Goal: Task Accomplishment & Management: Complete application form

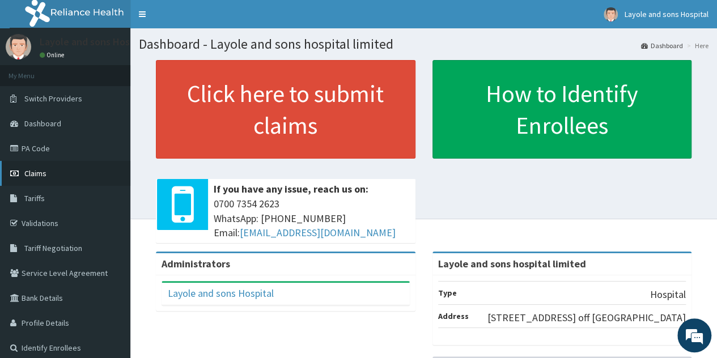
click at [36, 173] on span "Claims" at bounding box center [35, 173] width 22 height 10
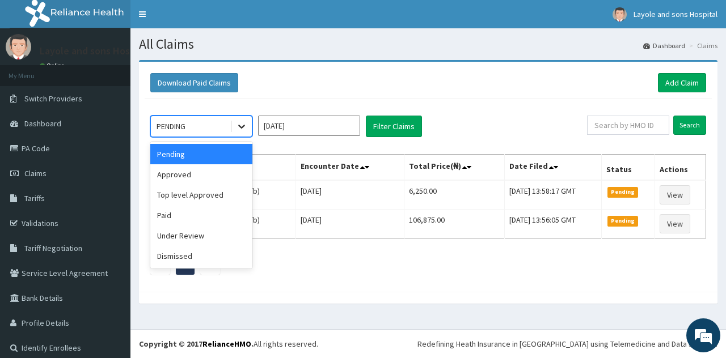
click at [241, 127] on icon at bounding box center [241, 127] width 7 height 4
click at [178, 172] on div "Approved" at bounding box center [201, 174] width 102 height 20
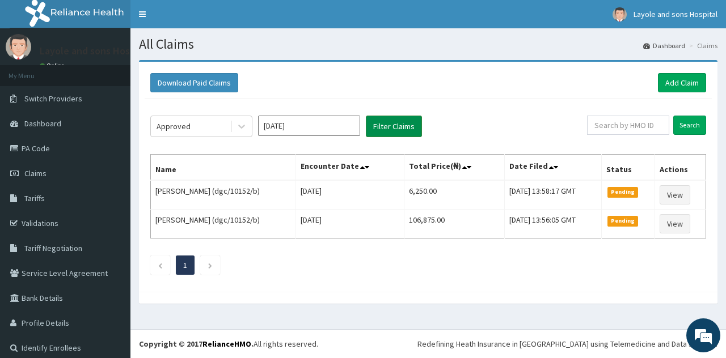
click at [392, 128] on button "Filter Claims" at bounding box center [394, 127] width 56 height 22
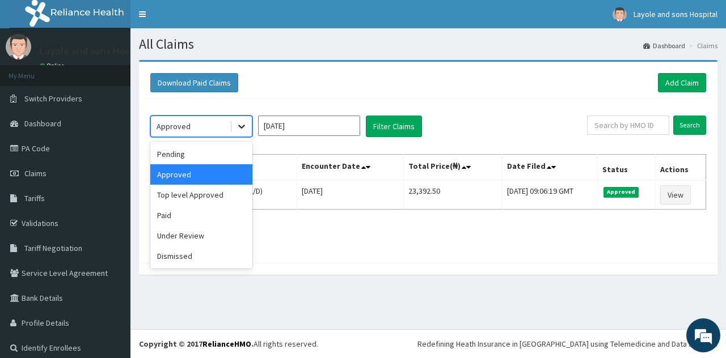
click at [239, 128] on icon at bounding box center [241, 126] width 11 height 11
click at [186, 154] on div "Pending" at bounding box center [201, 154] width 102 height 20
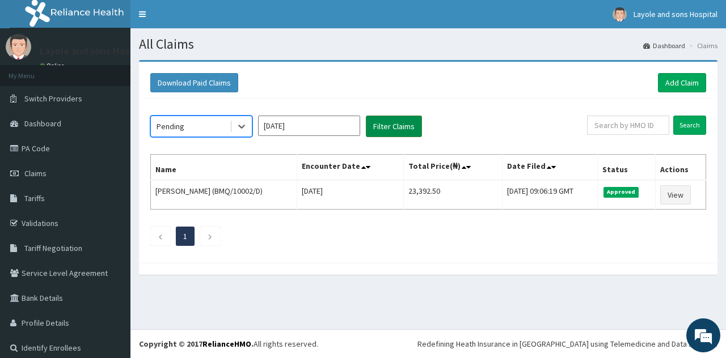
click at [396, 125] on button "Filter Claims" at bounding box center [394, 127] width 56 height 22
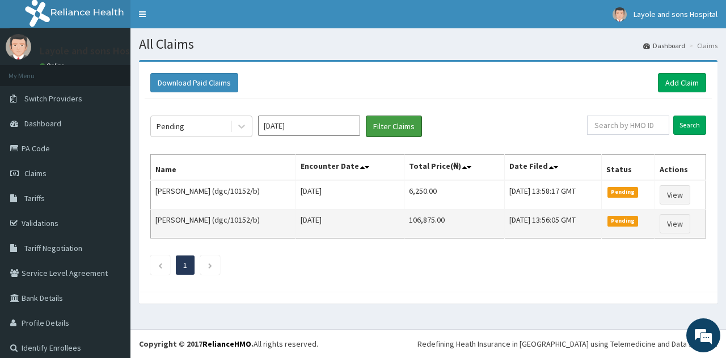
scroll to position [8, 0]
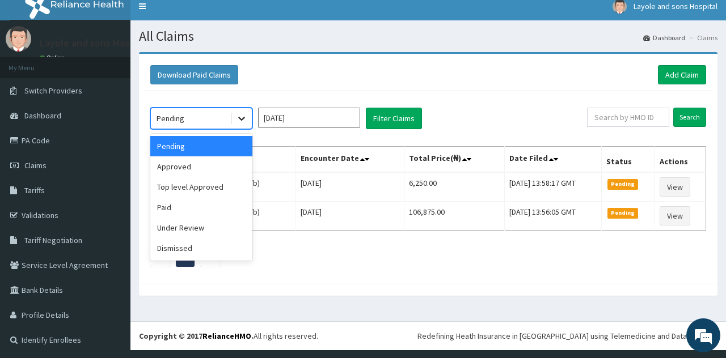
click at [238, 113] on icon at bounding box center [241, 118] width 11 height 11
click at [191, 210] on div "Paid" at bounding box center [201, 207] width 102 height 20
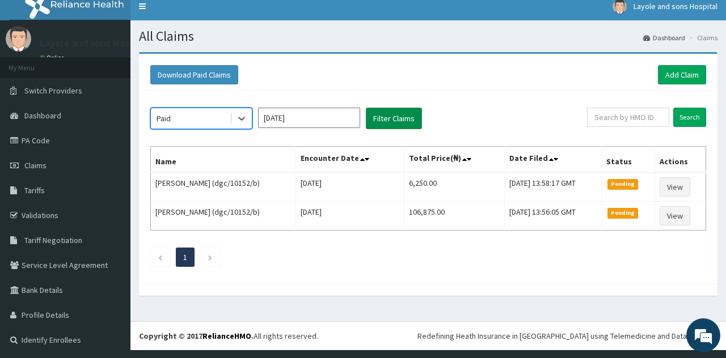
click at [391, 125] on button "Filter Claims" at bounding box center [394, 119] width 56 height 22
click at [392, 123] on button "Filter Claims" at bounding box center [394, 119] width 56 height 22
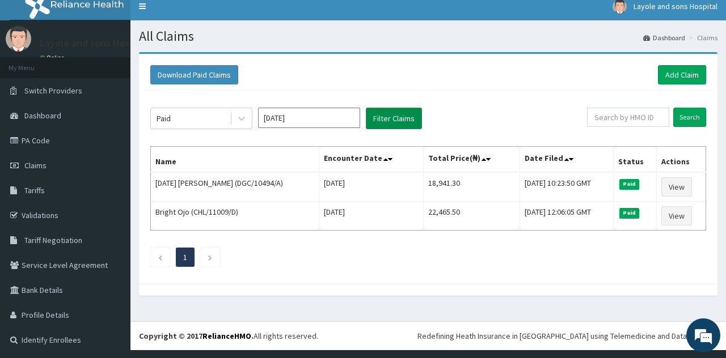
click at [392, 123] on button "Filter Claims" at bounding box center [394, 119] width 56 height 22
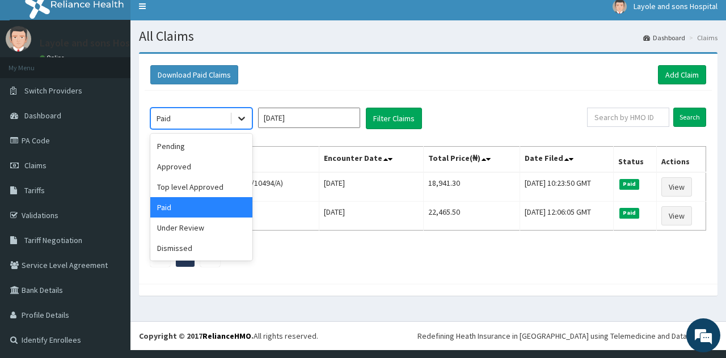
click at [237, 119] on icon at bounding box center [241, 118] width 11 height 11
click at [171, 210] on div "Paid" at bounding box center [201, 207] width 102 height 20
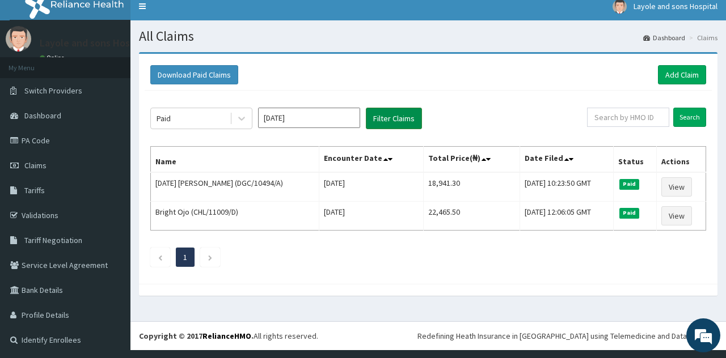
click at [401, 120] on button "Filter Claims" at bounding box center [394, 119] width 56 height 22
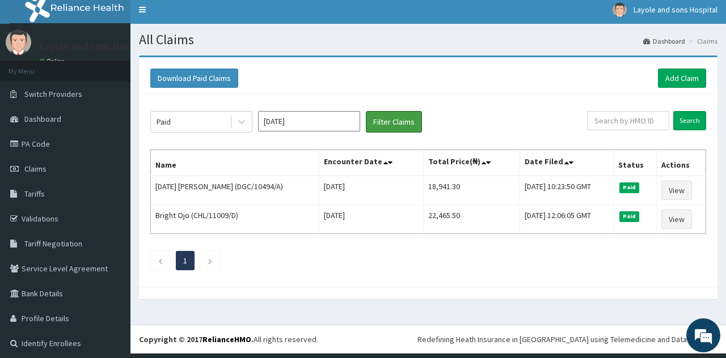
scroll to position [0, 0]
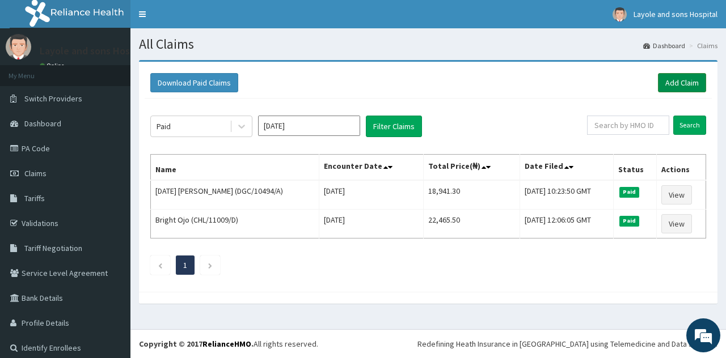
click at [668, 79] on link "Add Claim" at bounding box center [682, 82] width 48 height 19
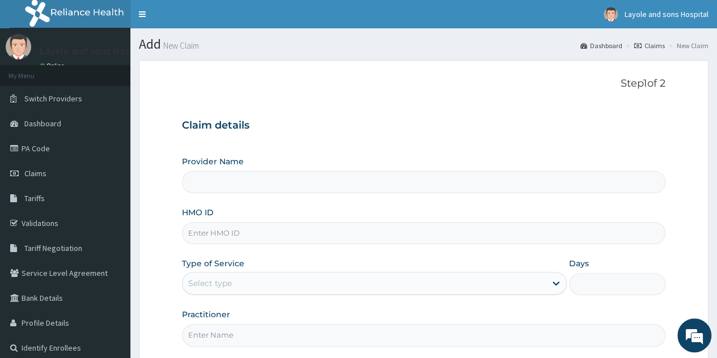
type input "Layole and sons hospital limited"
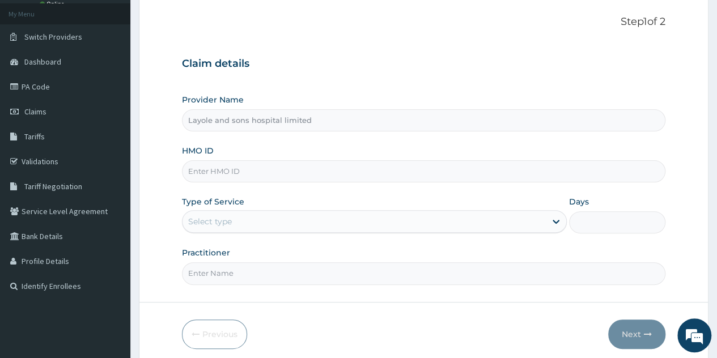
scroll to position [67, 0]
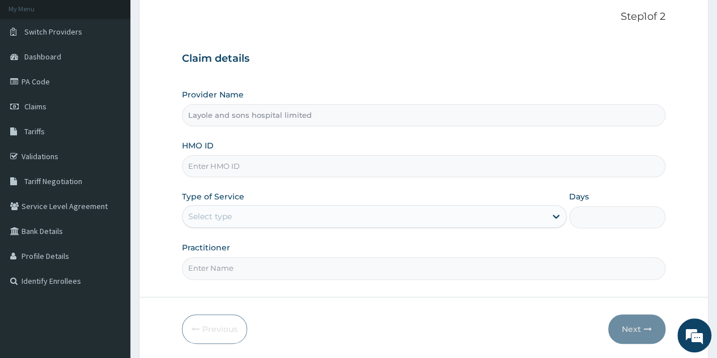
click at [286, 158] on input "HMO ID" at bounding box center [424, 166] width 484 height 22
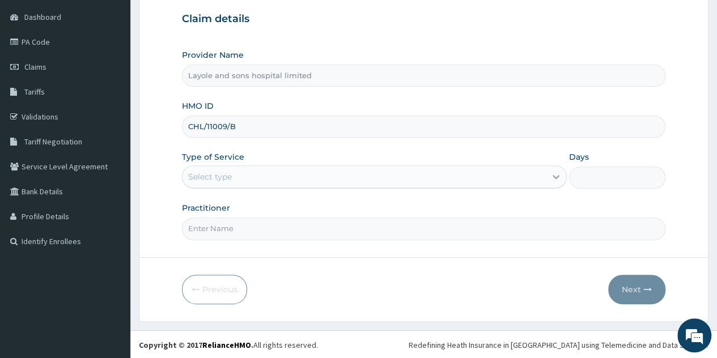
type input "CHL/11009/B"
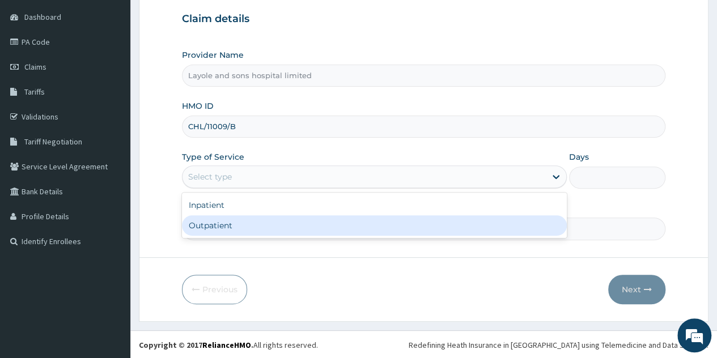
drag, startPoint x: 547, startPoint y: 176, endPoint x: 259, endPoint y: 219, distance: 291.3
click at [259, 188] on div "option Outpatient focused, 2 of 2. 2 results available. Use Up and Down to choo…" at bounding box center [374, 177] width 385 height 23
click at [259, 219] on div "Outpatient" at bounding box center [374, 225] width 385 height 20
type input "1"
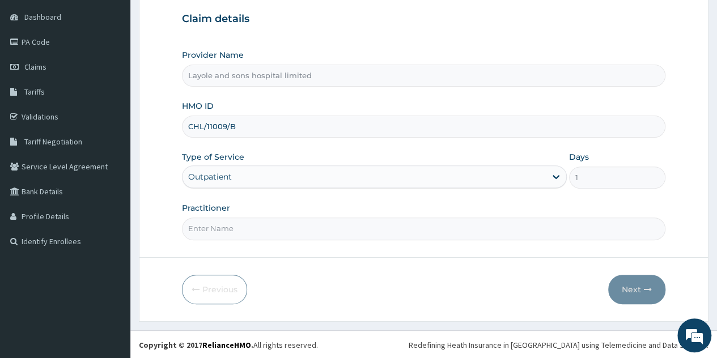
click at [259, 219] on input "Practitioner" at bounding box center [424, 229] width 484 height 22
type input "Dr Onoja"
click at [633, 281] on button "Next" at bounding box center [636, 289] width 57 height 29
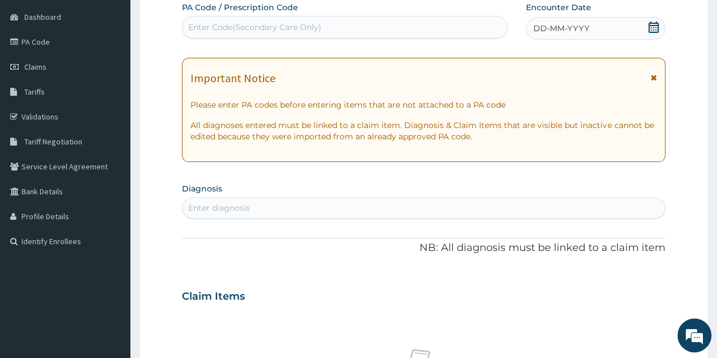
scroll to position [0, 0]
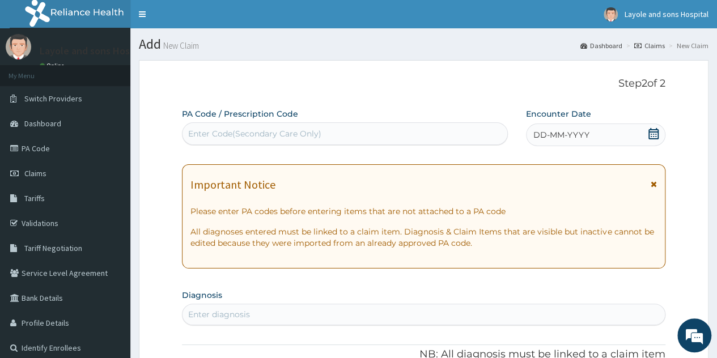
click at [654, 138] on icon at bounding box center [653, 133] width 11 height 11
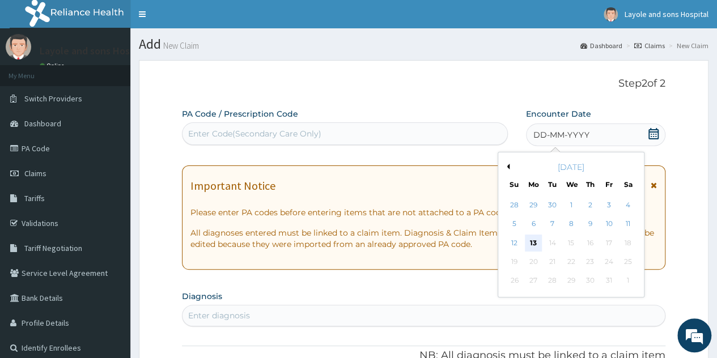
click at [535, 239] on div "13" at bounding box center [533, 243] width 17 height 17
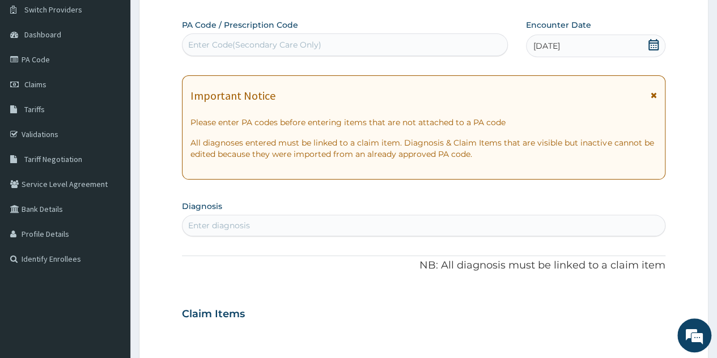
scroll to position [103, 0]
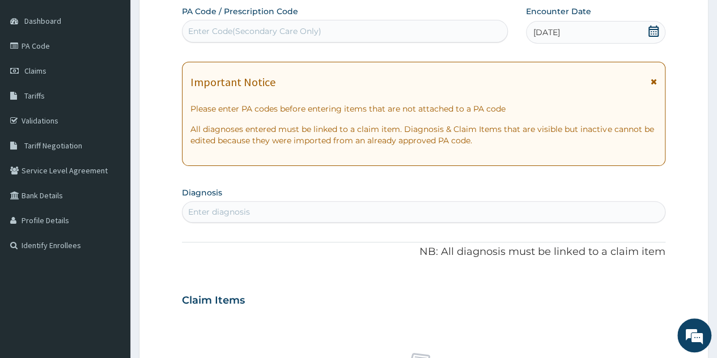
click at [273, 215] on div "Enter diagnosis" at bounding box center [424, 212] width 483 height 18
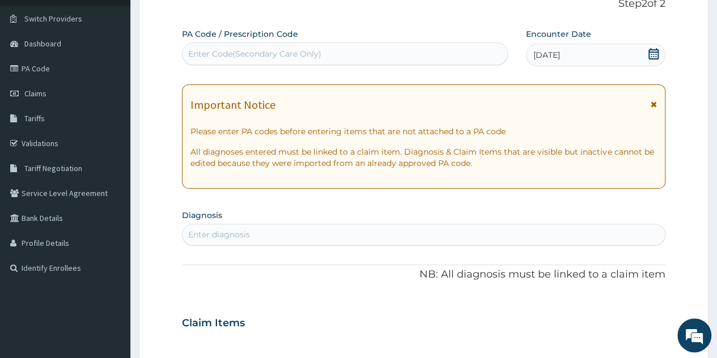
scroll to position [0, 0]
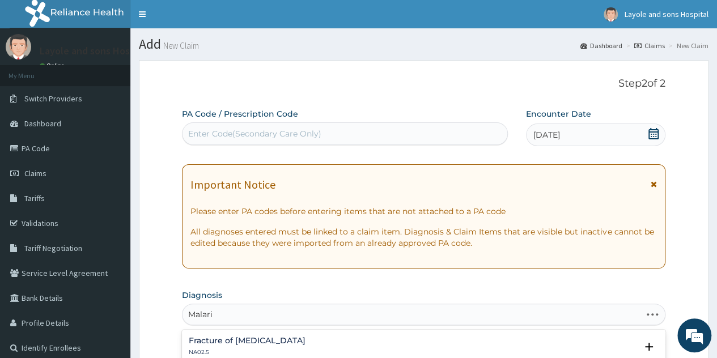
type input "Malaria"
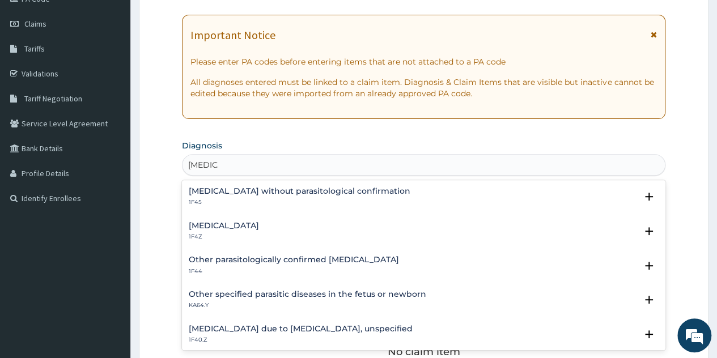
scroll to position [36, 0]
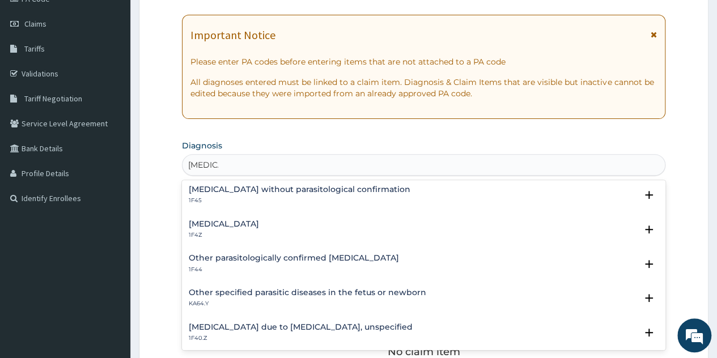
click at [257, 231] on p "1F4Z" at bounding box center [224, 235] width 70 height 8
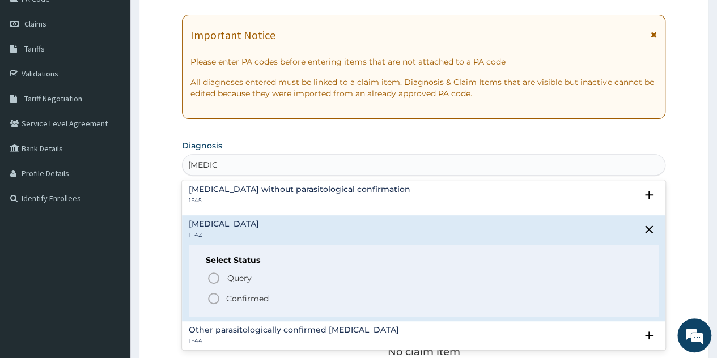
click at [247, 294] on p "Confirmed" at bounding box center [247, 298] width 43 height 11
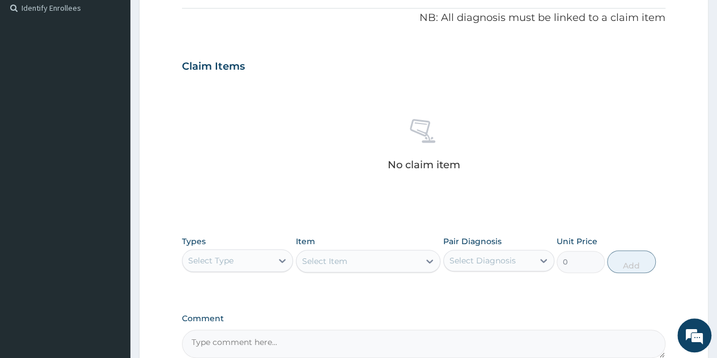
scroll to position [362, 0]
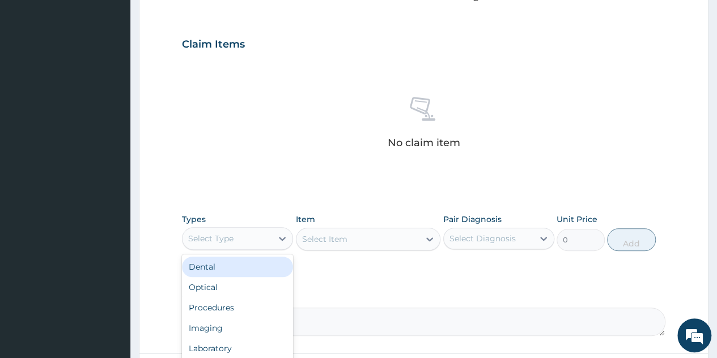
click at [270, 230] on div "Select Type" at bounding box center [228, 239] width 90 height 18
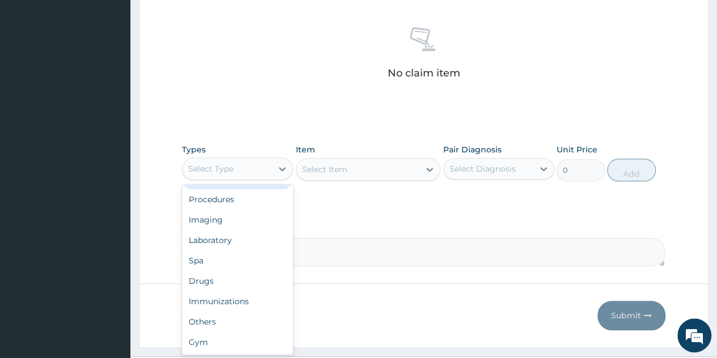
scroll to position [0, 0]
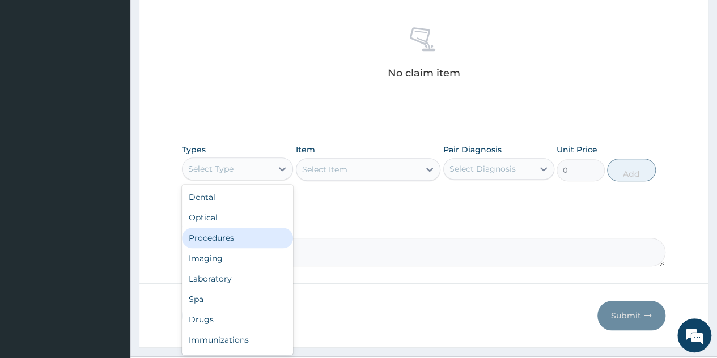
click at [213, 238] on div "Procedures" at bounding box center [237, 238] width 111 height 20
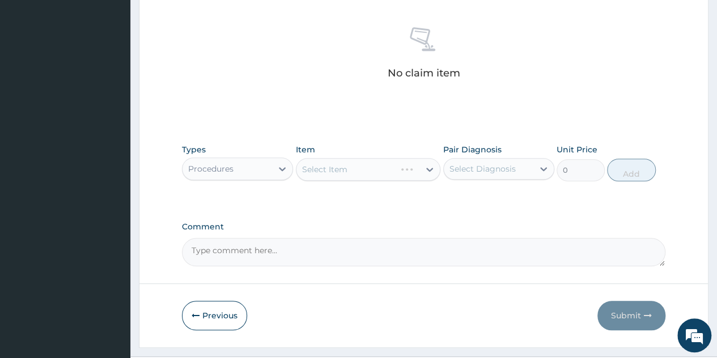
drag, startPoint x: 407, startPoint y: 182, endPoint x: 418, endPoint y: 173, distance: 14.5
click at [418, 173] on div "Types Procedures Item Select Item Pair Diagnosis Select Diagnosis Unit Price 0 …" at bounding box center [424, 162] width 484 height 49
click at [418, 173] on div "Select Item" at bounding box center [368, 169] width 145 height 23
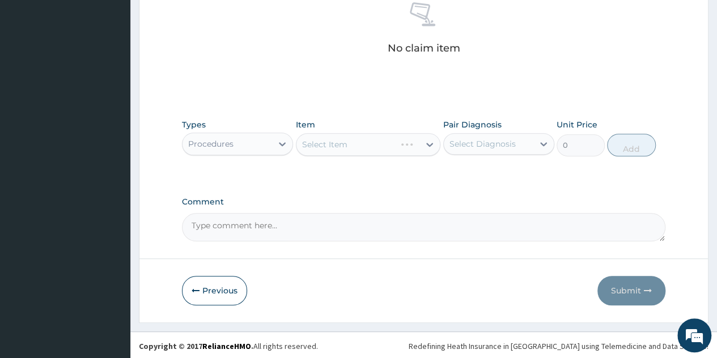
scroll to position [457, 0]
click at [422, 145] on div at bounding box center [430, 144] width 20 height 20
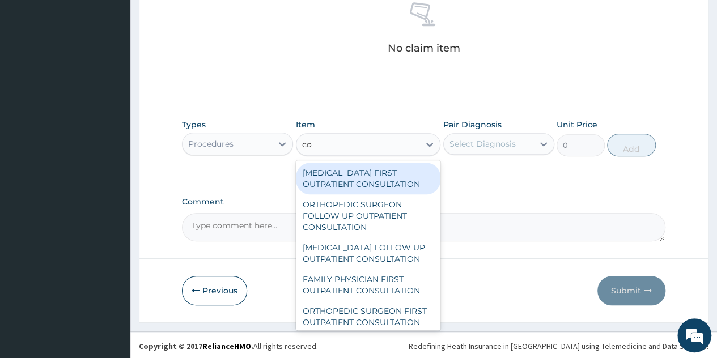
type input "c"
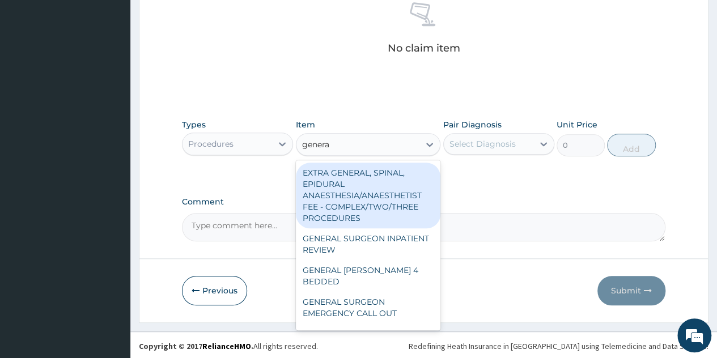
type input "general"
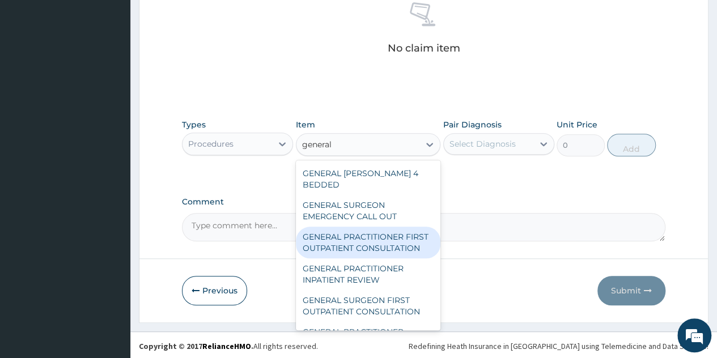
scroll to position [96, 0]
click at [348, 251] on div "GENERAL PRACTITIONER FIRST OUTPATIENT CONSULTATION" at bounding box center [368, 243] width 145 height 32
type input "3750"
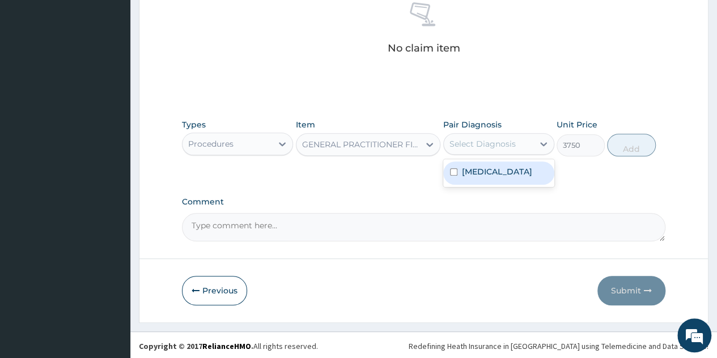
click at [521, 141] on div "Select Diagnosis" at bounding box center [489, 144] width 90 height 18
click at [490, 166] on label "Malaria, unspecified" at bounding box center [497, 171] width 70 height 11
checkbox input "true"
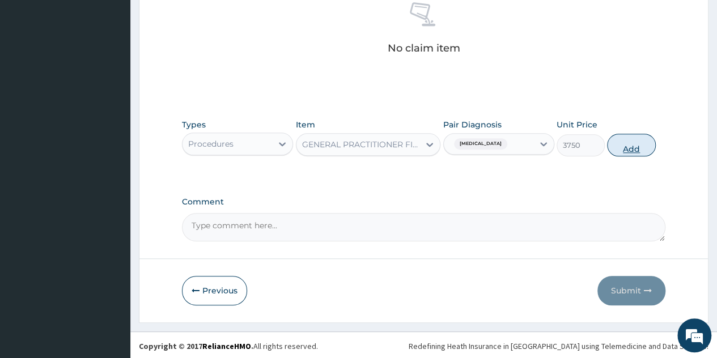
click at [631, 146] on button "Add" at bounding box center [631, 145] width 48 height 23
type input "0"
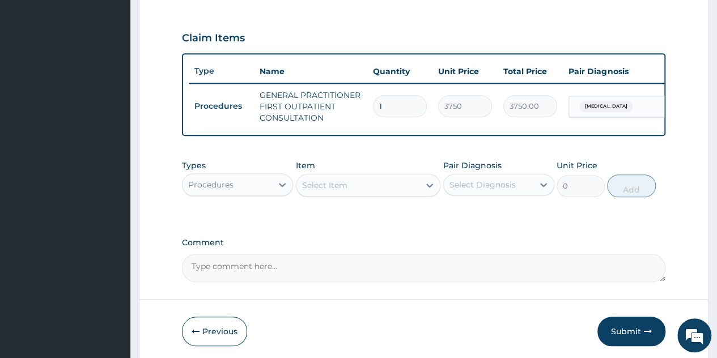
scroll to position [328, 0]
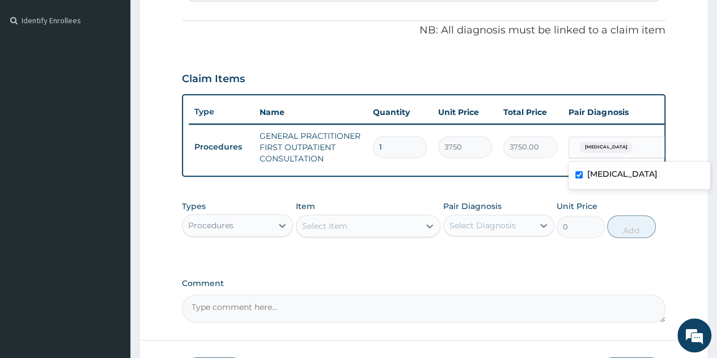
click at [611, 150] on span "Malaria, unspecified" at bounding box center [606, 147] width 53 height 11
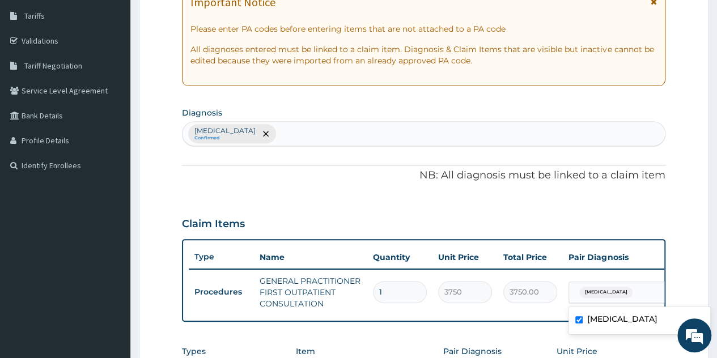
scroll to position [181, 0]
click at [310, 138] on div "Malaria, unspecified Confirmed" at bounding box center [424, 135] width 483 height 24
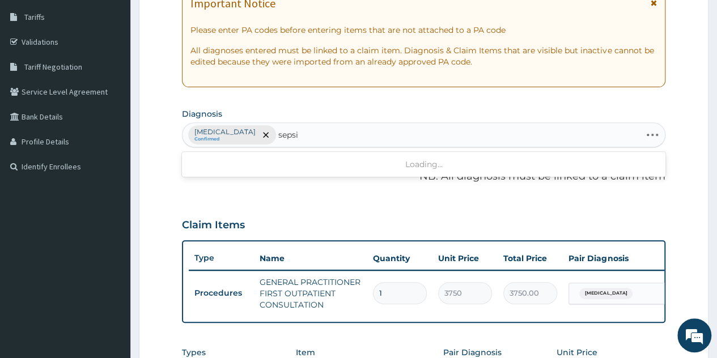
type input "sepsis"
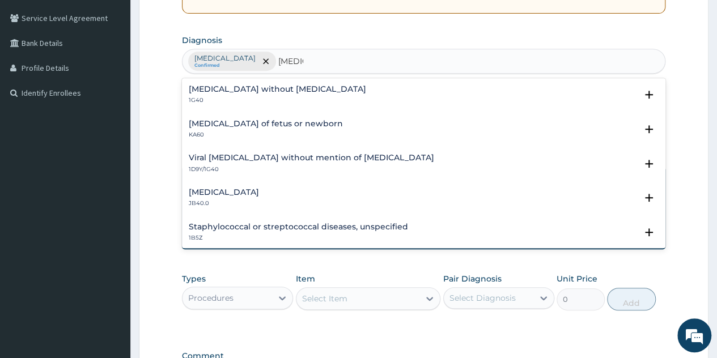
scroll to position [256, 0]
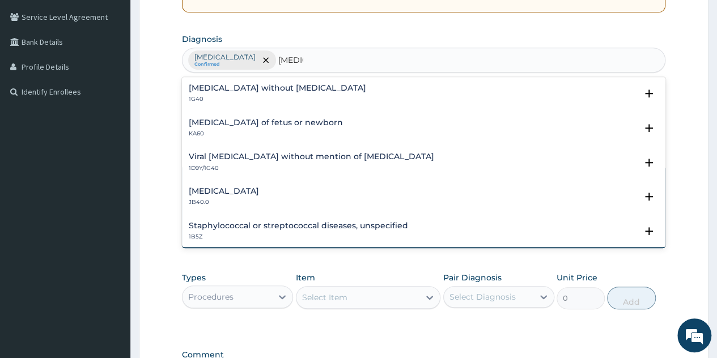
click at [256, 84] on h4 "Sepsis without septic shock" at bounding box center [278, 88] width 178 height 9
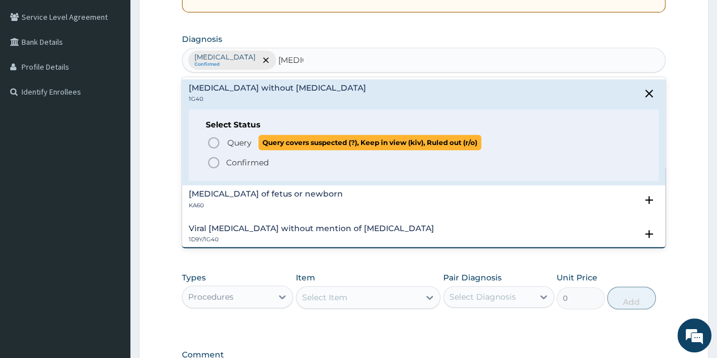
click at [240, 144] on span "Query" at bounding box center [239, 142] width 24 height 11
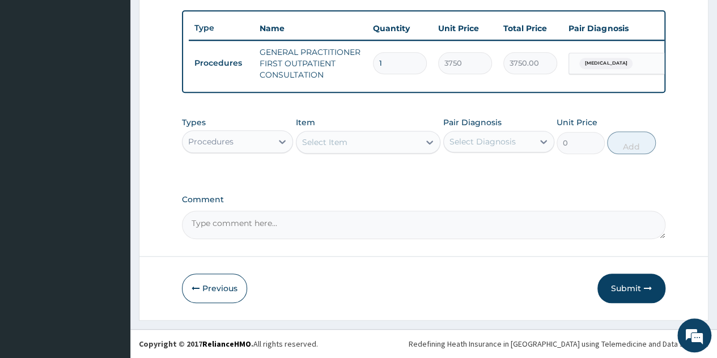
scroll to position [411, 0]
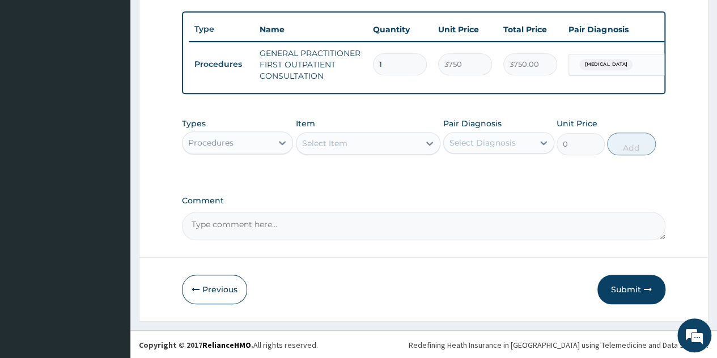
click at [405, 153] on div "Select Item" at bounding box center [359, 143] width 124 height 18
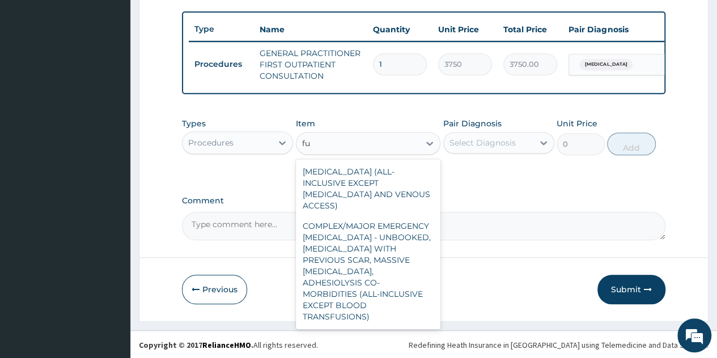
type input "f"
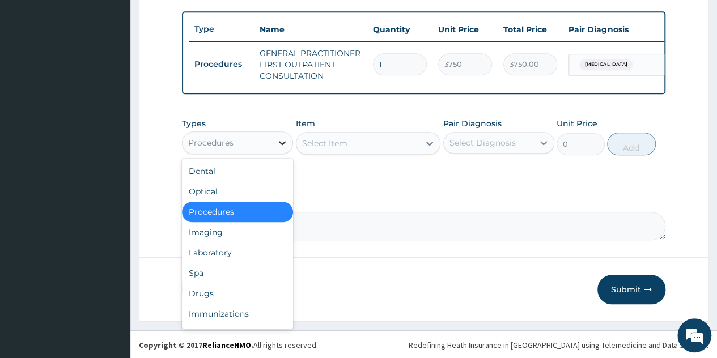
click at [287, 149] on icon at bounding box center [282, 142] width 11 height 11
click at [218, 259] on div "Laboratory" at bounding box center [237, 253] width 111 height 20
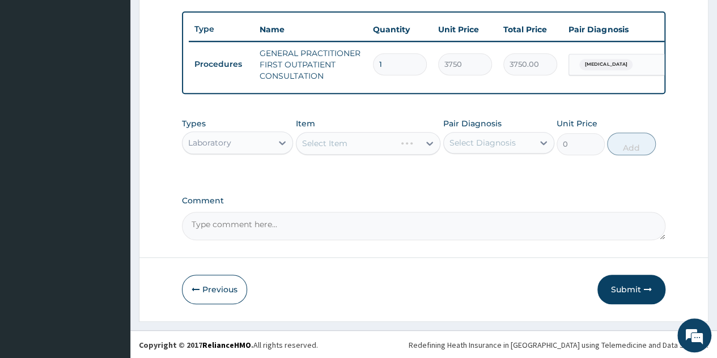
click at [409, 155] on div "Select Item" at bounding box center [368, 143] width 145 height 23
click at [420, 153] on div "Select Item" at bounding box center [368, 143] width 145 height 23
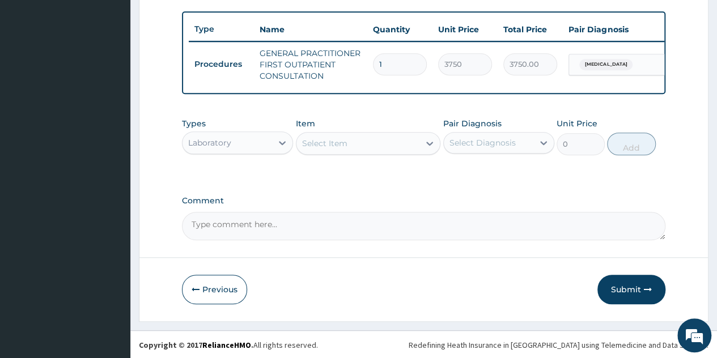
click at [420, 153] on div at bounding box center [430, 143] width 20 height 20
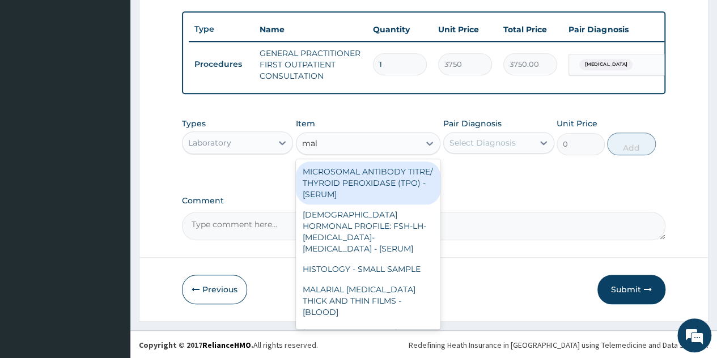
type input "mala"
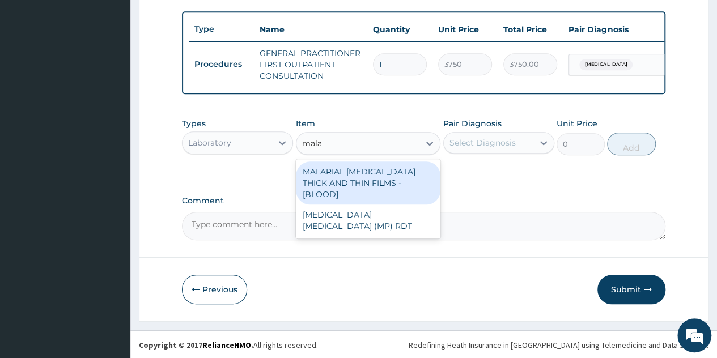
click at [354, 183] on div "MALARIAL PARASITE THICK AND THIN FILMS - [BLOOD]" at bounding box center [368, 183] width 145 height 43
type input "2187.5"
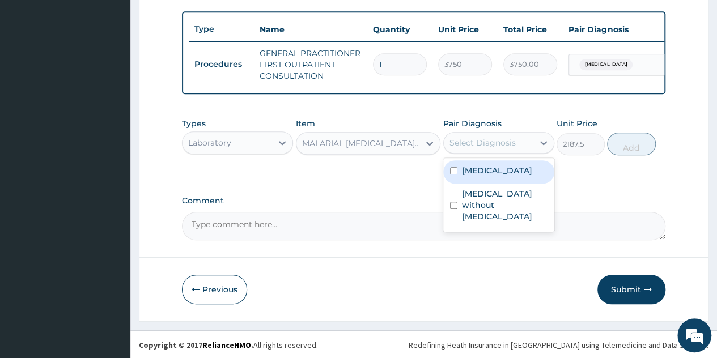
click at [527, 152] on div "Select Diagnosis" at bounding box center [489, 143] width 90 height 18
click at [485, 171] on div "Malaria, unspecified" at bounding box center [498, 171] width 111 height 23
checkbox input "true"
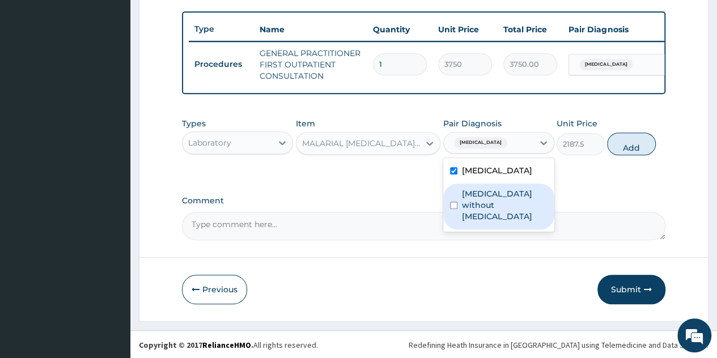
click at [496, 204] on label "Sepsis without septic shock" at bounding box center [505, 205] width 86 height 34
checkbox input "true"
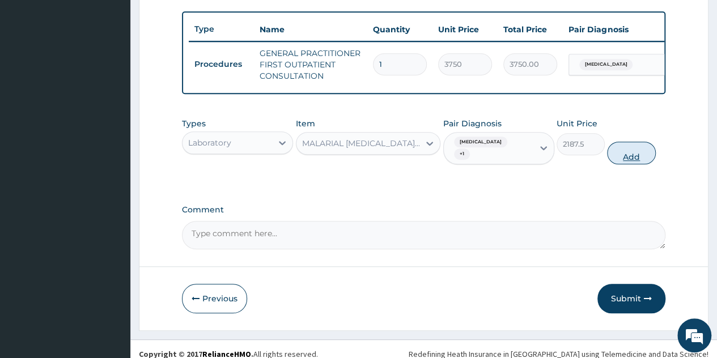
click at [616, 160] on button "Add" at bounding box center [631, 153] width 48 height 23
type input "0"
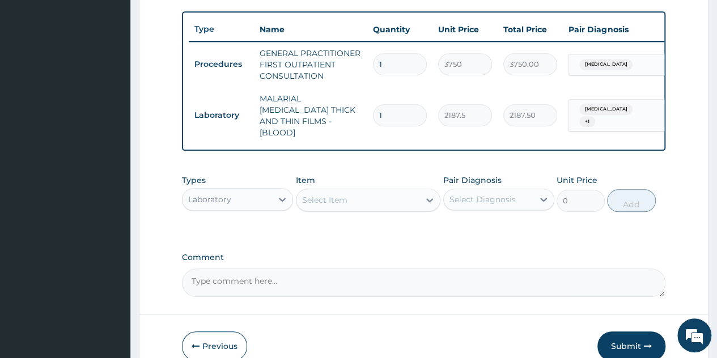
type input "0"
type input "0.00"
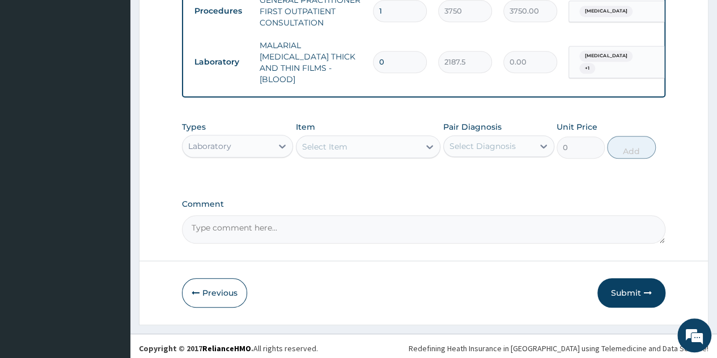
type input "0"
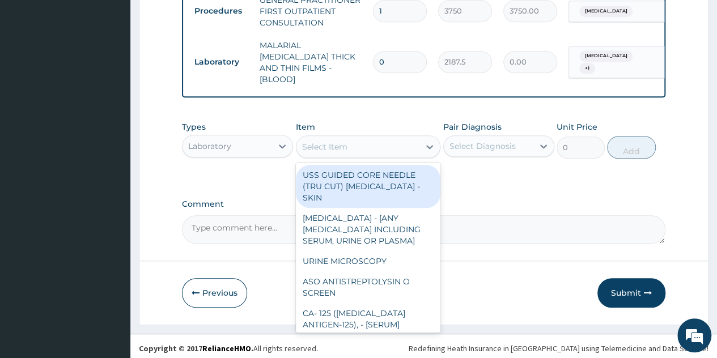
click at [419, 146] on div "Select Item" at bounding box center [359, 147] width 124 height 18
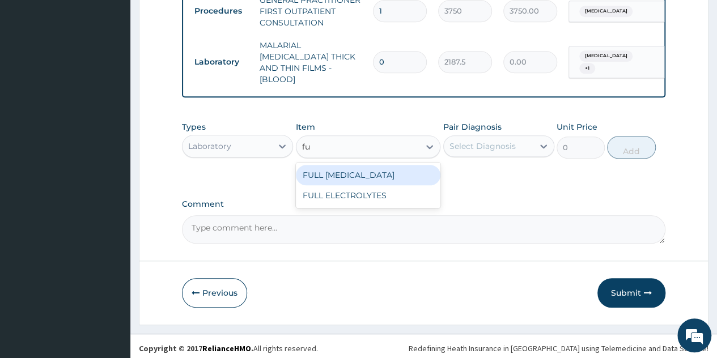
type input "f"
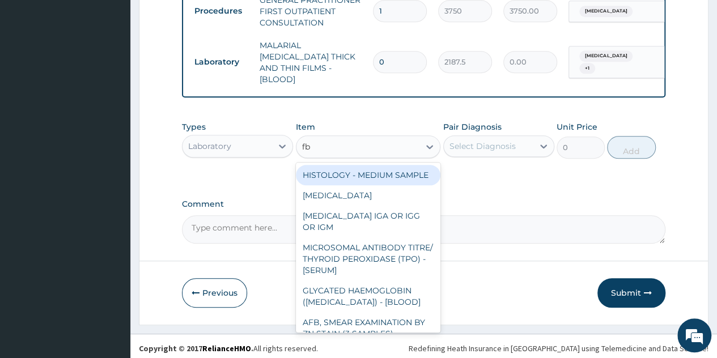
type input "fbc"
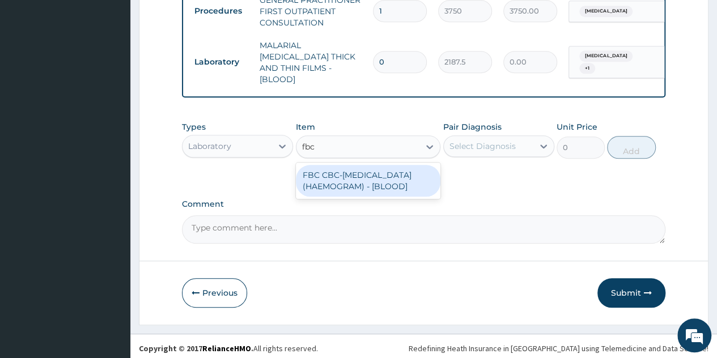
click at [373, 191] on div "FBC CBC-COMPLETE BLOOD COUNT (HAEMOGRAM) - [BLOOD]" at bounding box center [368, 181] width 145 height 32
type input "5000"
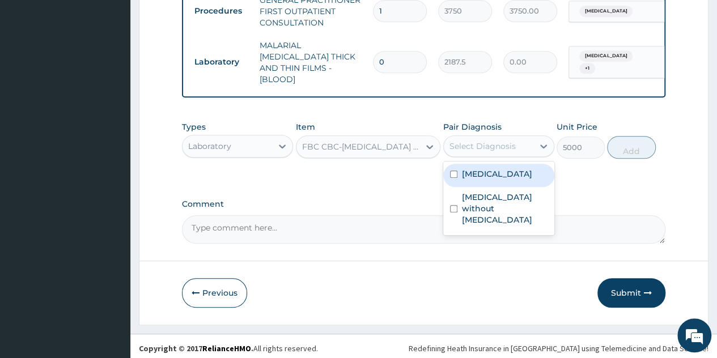
click at [515, 148] on div "Select Diagnosis" at bounding box center [489, 146] width 90 height 18
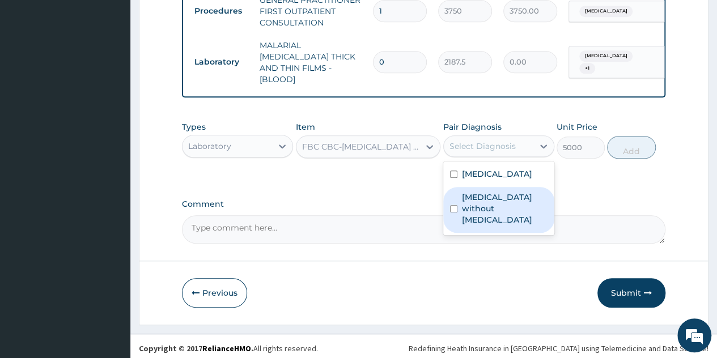
click at [485, 197] on label "Sepsis without septic shock" at bounding box center [505, 209] width 86 height 34
checkbox input "true"
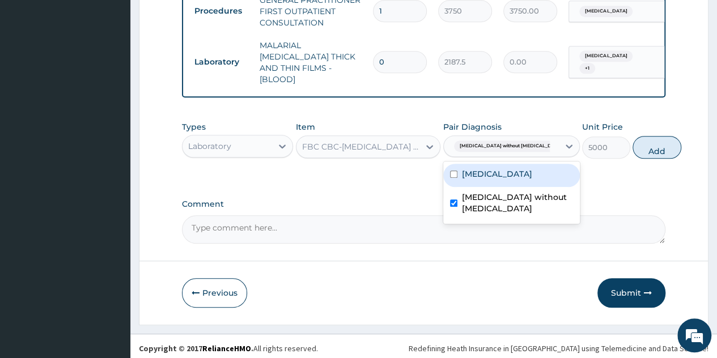
click at [505, 178] on div "Malaria, unspecified" at bounding box center [511, 175] width 137 height 23
checkbox input "true"
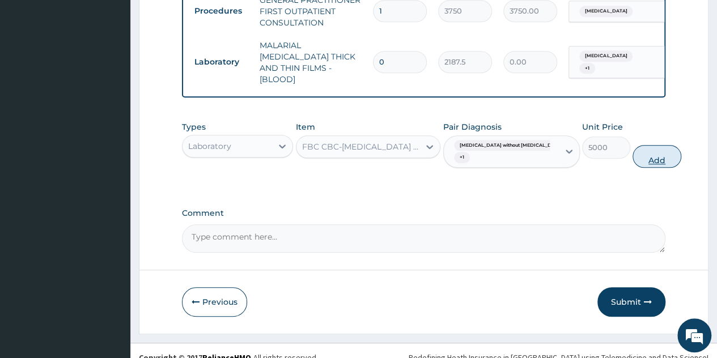
click at [635, 162] on button "Add" at bounding box center [657, 156] width 48 height 23
type input "0"
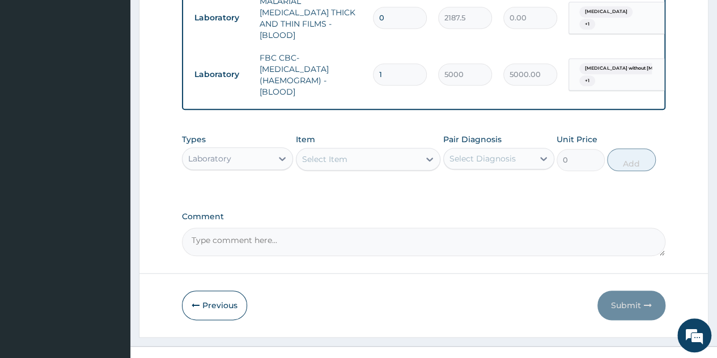
scroll to position [521, 0]
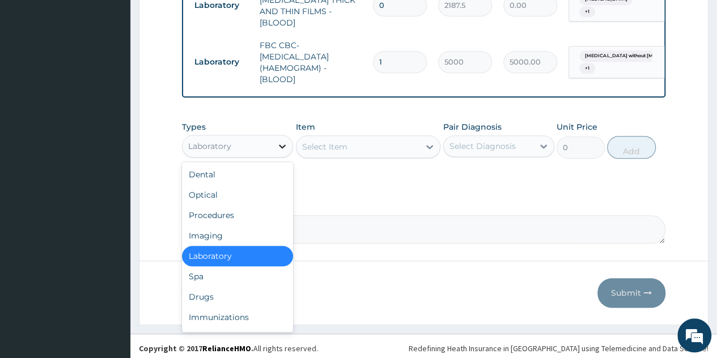
click at [278, 151] on div at bounding box center [282, 146] width 20 height 20
click at [202, 298] on div "Drugs" at bounding box center [237, 297] width 111 height 20
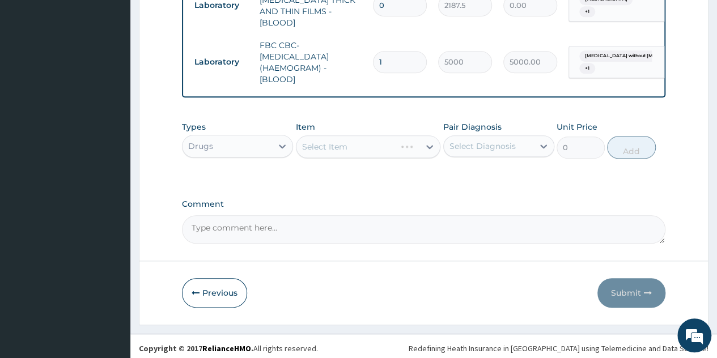
click at [430, 143] on div "Select Item" at bounding box center [368, 147] width 145 height 23
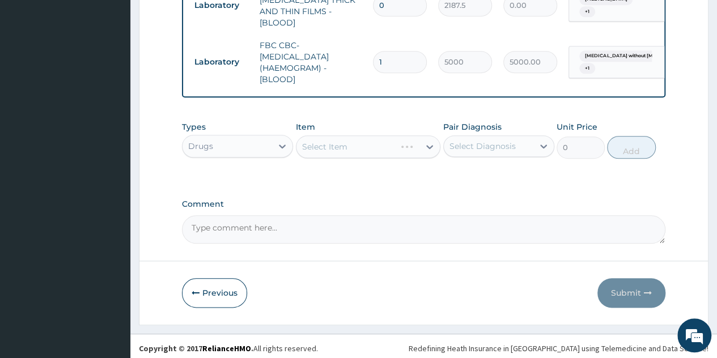
click at [430, 143] on div "Select Item" at bounding box center [368, 147] width 145 height 23
click at [422, 146] on div at bounding box center [430, 147] width 20 height 20
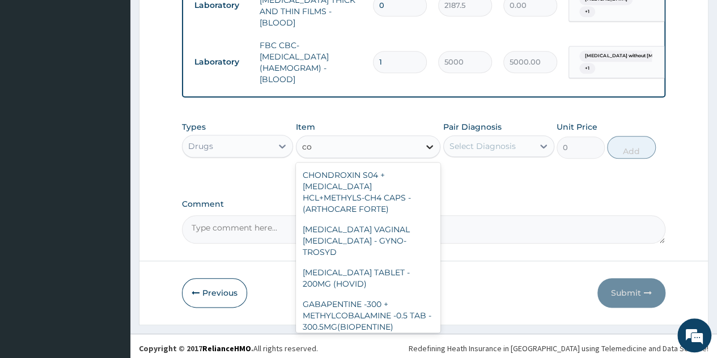
type input "c"
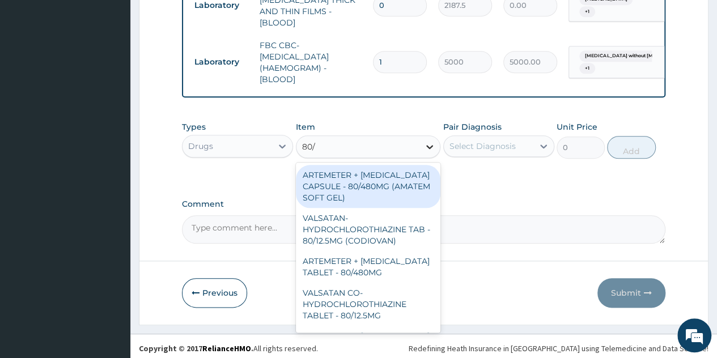
type input "80/4"
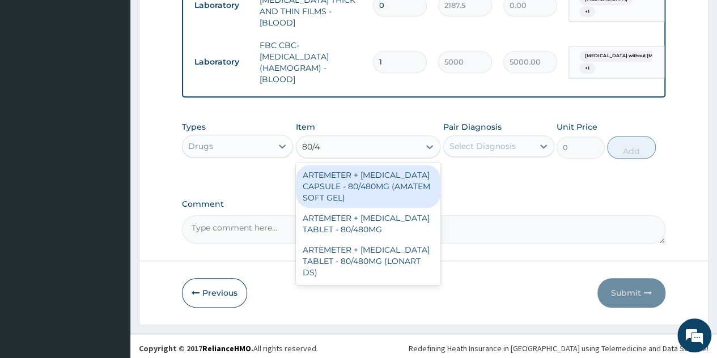
click at [369, 190] on div "ARTEMETER + LUMEFANTRINE CAPSULE - 80/480MG (AMATEM SOFT GEL)" at bounding box center [368, 186] width 145 height 43
type input "420"
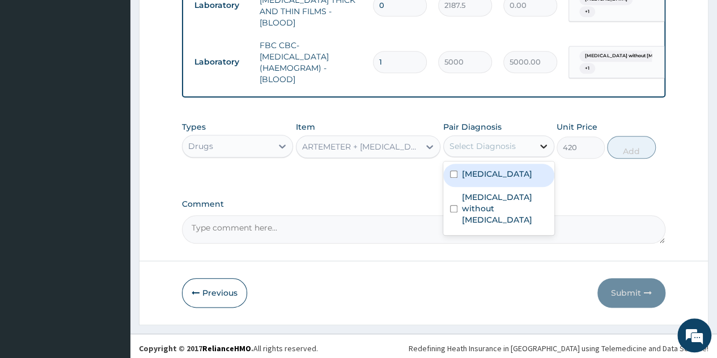
click at [537, 141] on div at bounding box center [544, 146] width 20 height 20
click at [490, 175] on label "Malaria, unspecified" at bounding box center [497, 173] width 70 height 11
checkbox input "true"
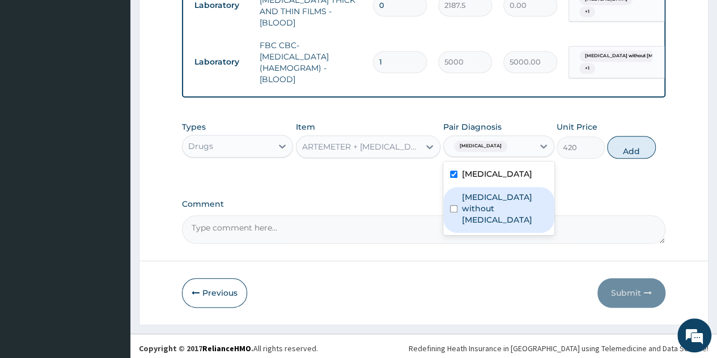
click at [483, 206] on label "Sepsis without septic shock" at bounding box center [505, 209] width 86 height 34
checkbox input "true"
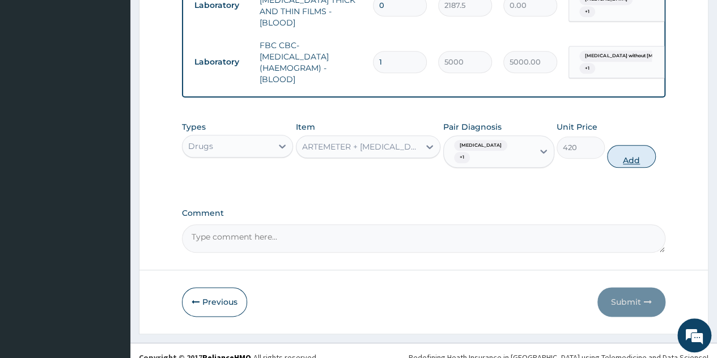
click at [644, 156] on button "Add" at bounding box center [631, 156] width 48 height 23
type input "0"
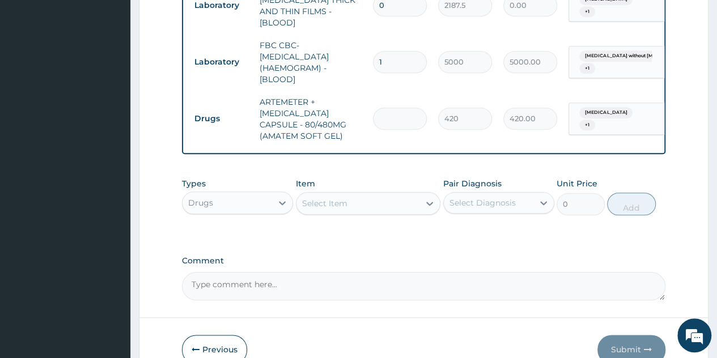
type input "0.00"
type input "6"
type input "2520.00"
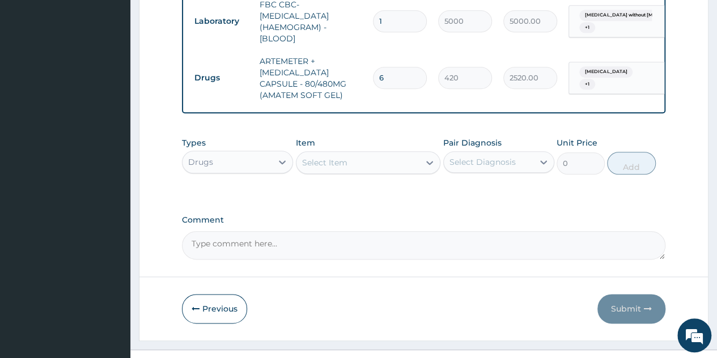
scroll to position [566, 0]
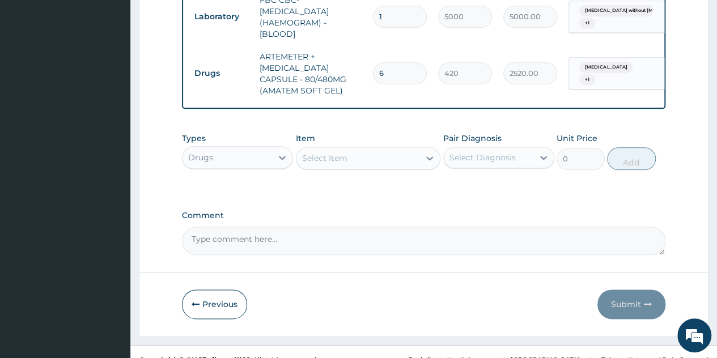
type input "6"
click at [383, 155] on div "Select Item" at bounding box center [359, 158] width 124 height 18
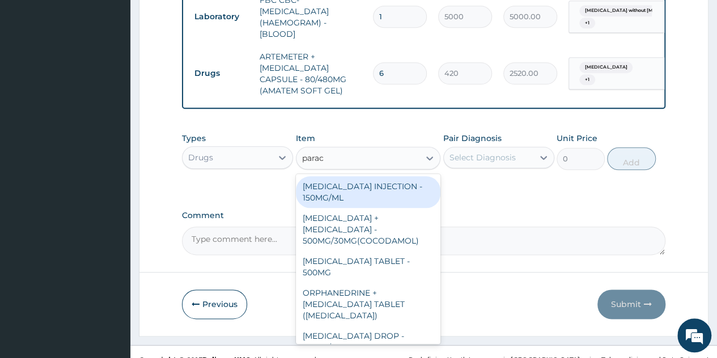
type input "parace"
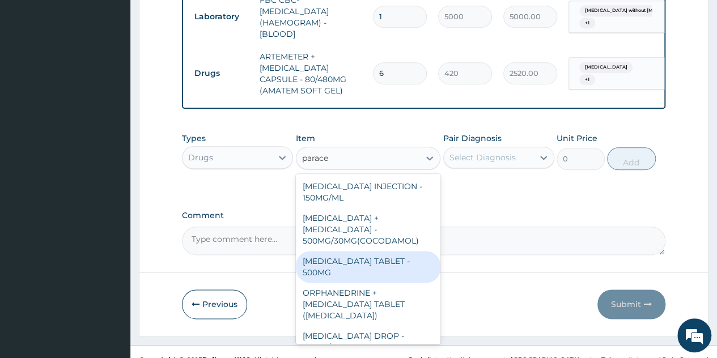
click at [352, 253] on div "PARACETAMOL TABLET - 500MG" at bounding box center [368, 267] width 145 height 32
type input "33.599999999999994"
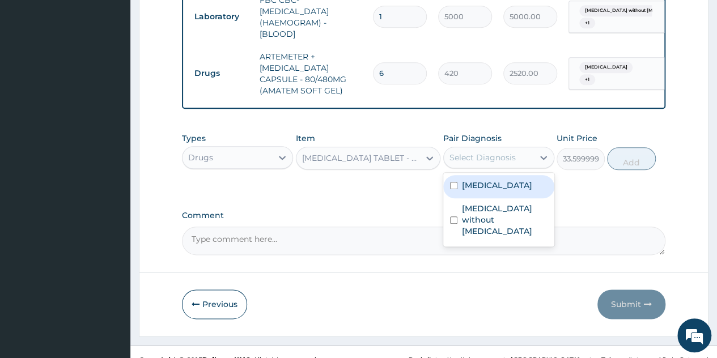
click at [519, 156] on div "Select Diagnosis" at bounding box center [489, 158] width 90 height 18
click at [513, 187] on label "Malaria, unspecified" at bounding box center [497, 185] width 70 height 11
checkbox input "true"
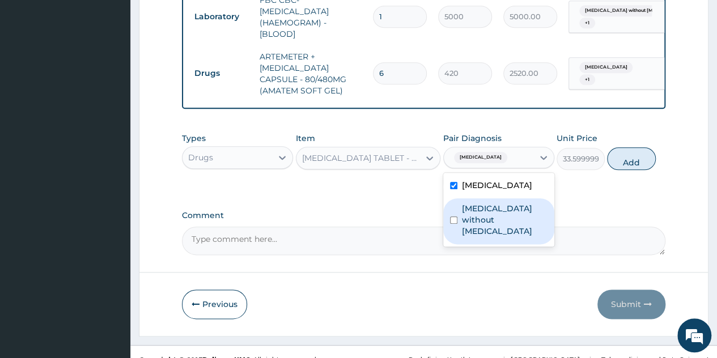
click at [504, 203] on label "Sepsis without septic shock" at bounding box center [505, 220] width 86 height 34
checkbox input "true"
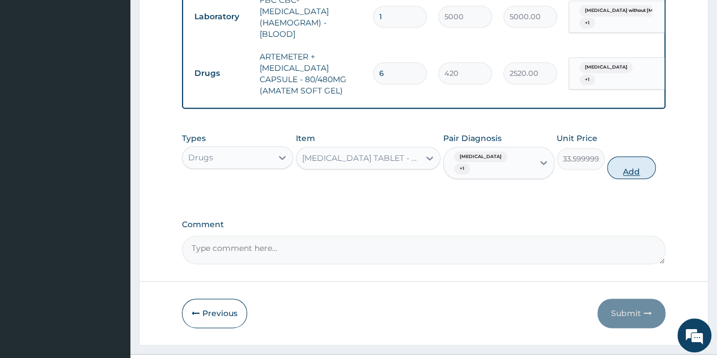
click at [632, 170] on button "Add" at bounding box center [631, 168] width 48 height 23
type input "0"
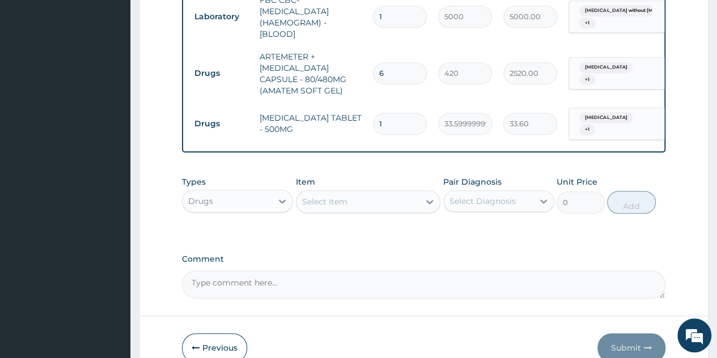
type input "18"
type input "604.80"
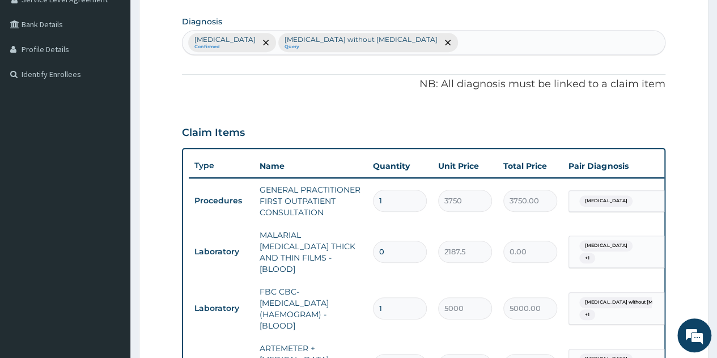
scroll to position [272, 0]
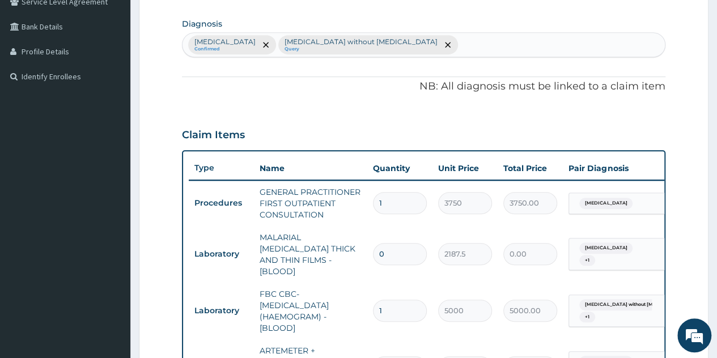
type input "18"
click at [453, 43] on div "Malaria, unspecified Confirmed Sepsis without septic shock Query" at bounding box center [424, 45] width 483 height 24
type input "peptic ulcer"
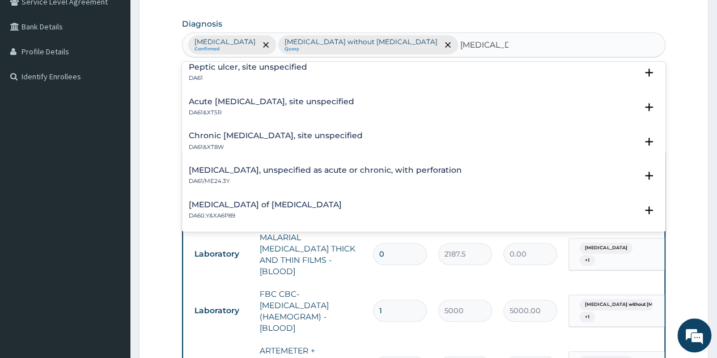
scroll to position [0, 0]
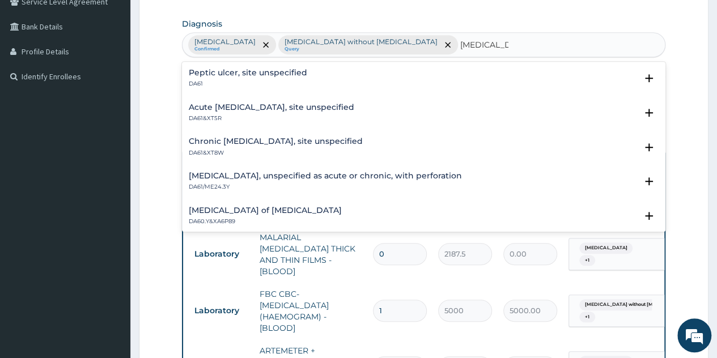
click at [256, 78] on div "Peptic ulcer, site unspecified DA61" at bounding box center [248, 79] width 119 height 20
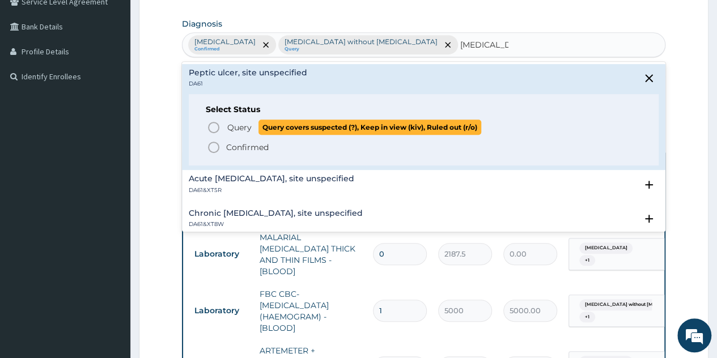
click at [247, 131] on span "Query" at bounding box center [239, 127] width 24 height 11
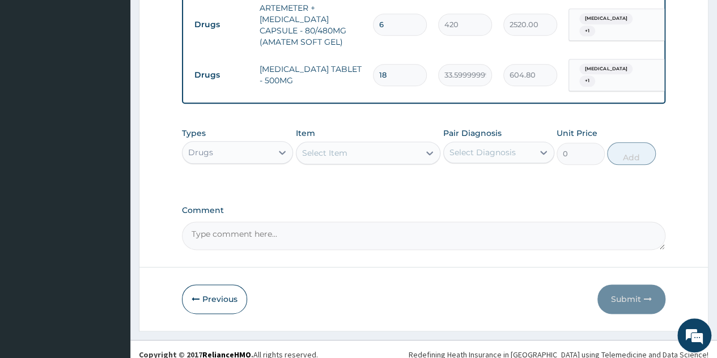
scroll to position [621, 0]
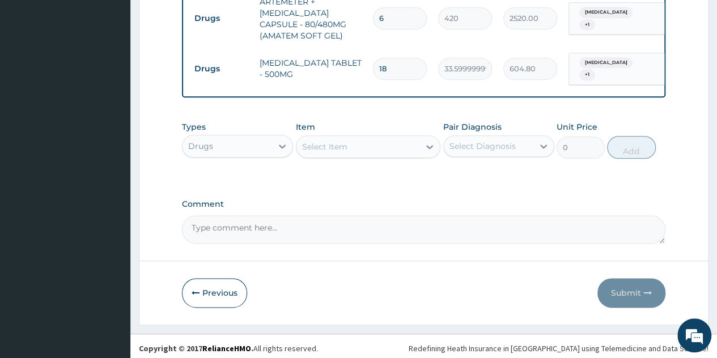
click at [404, 142] on div "Select Item" at bounding box center [359, 147] width 124 height 18
type input "lorat"
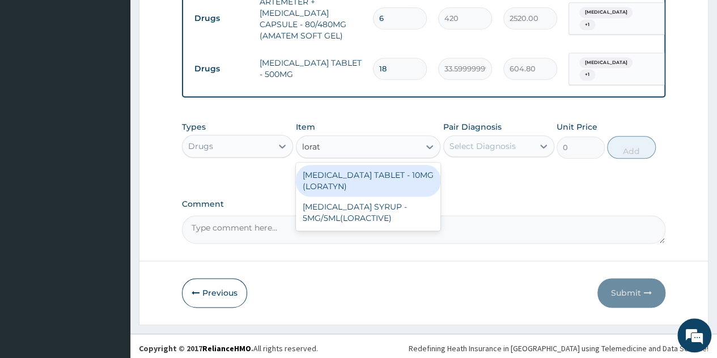
click at [398, 181] on div "LORATADINE TABLET - 10MG (LORATYN)" at bounding box center [368, 181] width 145 height 32
type input "98"
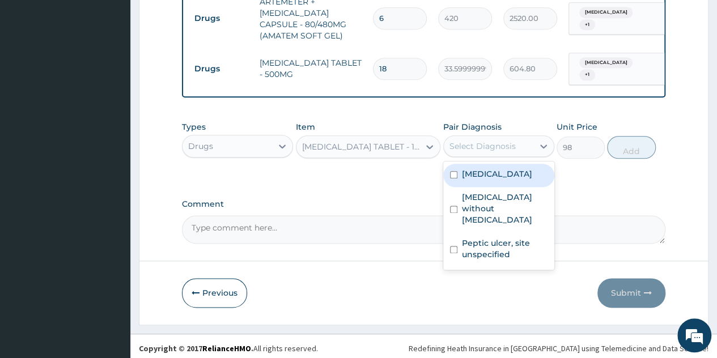
click at [507, 141] on div "Select Diagnosis" at bounding box center [483, 146] width 66 height 11
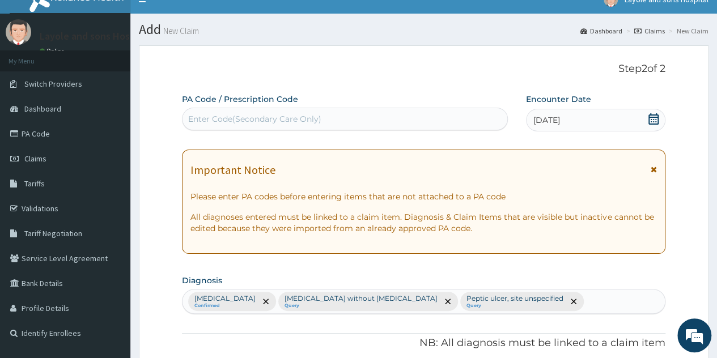
scroll to position [88, 0]
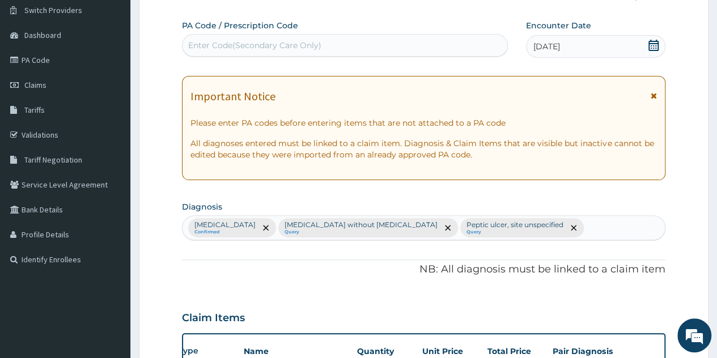
click at [586, 229] on input "text" at bounding box center [586, 227] width 1 height 11
type input "nasal"
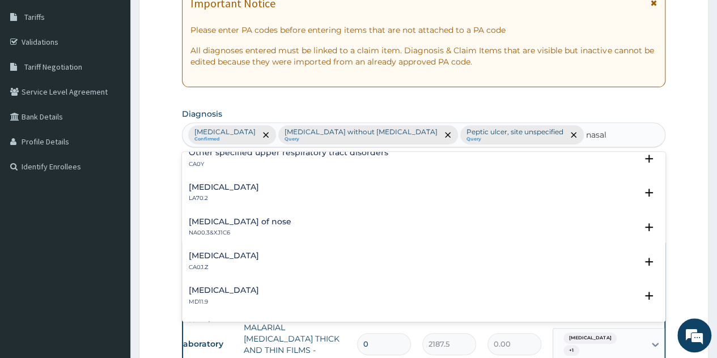
scroll to position [0, 0]
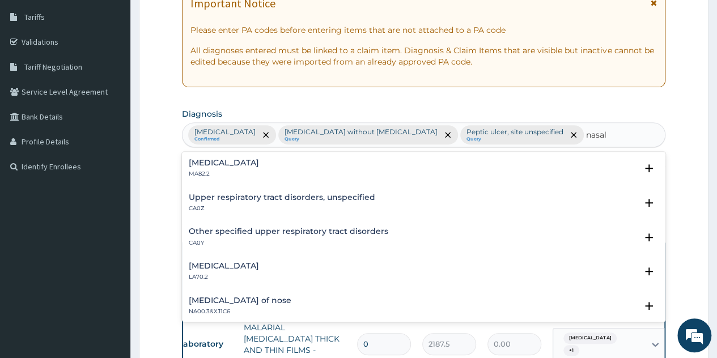
click at [258, 200] on h4 "Upper respiratory tract disorders, unspecified" at bounding box center [282, 197] width 187 height 9
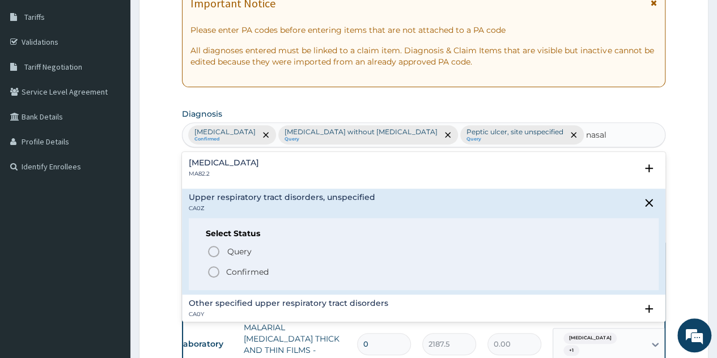
click at [245, 272] on p "Confirmed" at bounding box center [247, 272] width 43 height 11
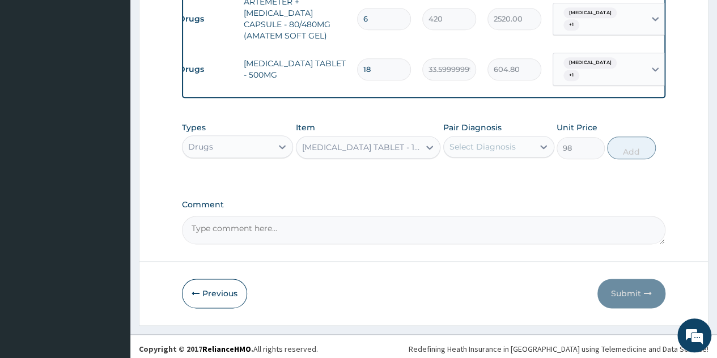
scroll to position [574, 0]
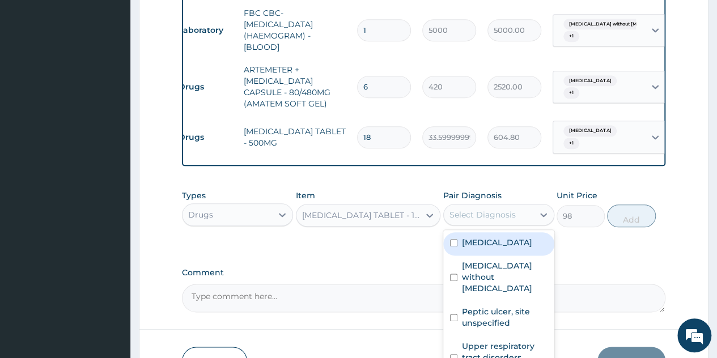
click at [529, 209] on div "Select Diagnosis" at bounding box center [489, 215] width 90 height 18
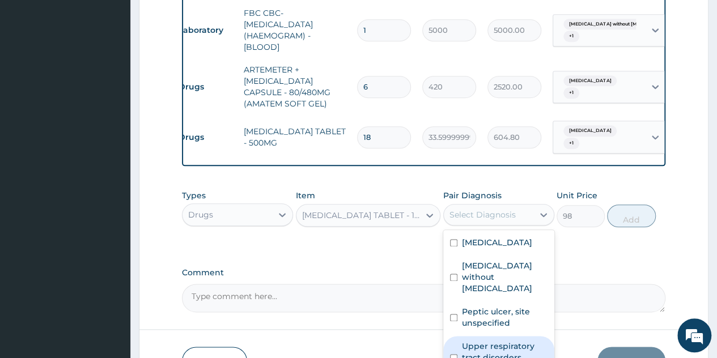
click at [463, 341] on label "Upper respiratory tract disorders, unspecified" at bounding box center [505, 358] width 86 height 34
checkbox input "true"
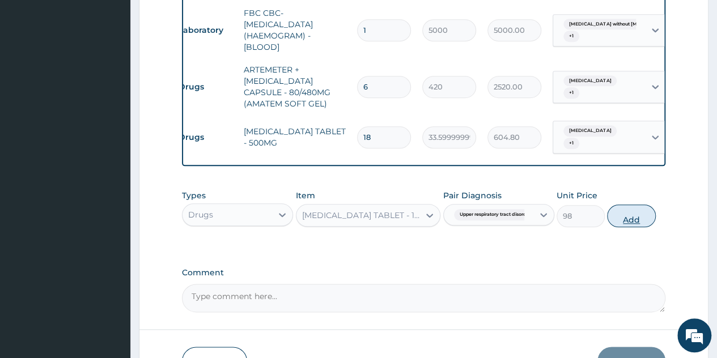
click at [635, 208] on button "Add" at bounding box center [631, 216] width 48 height 23
type input "0"
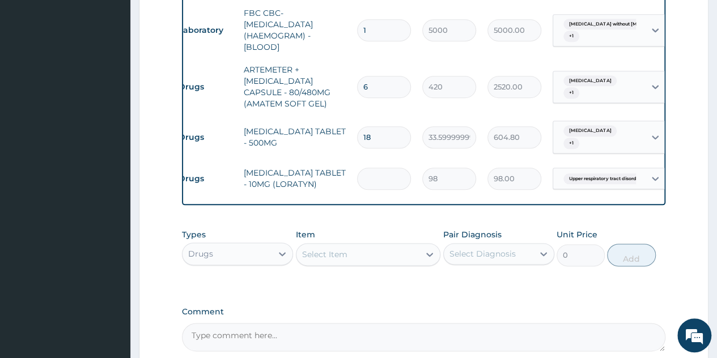
type input "0.00"
type input "7"
type input "686.00"
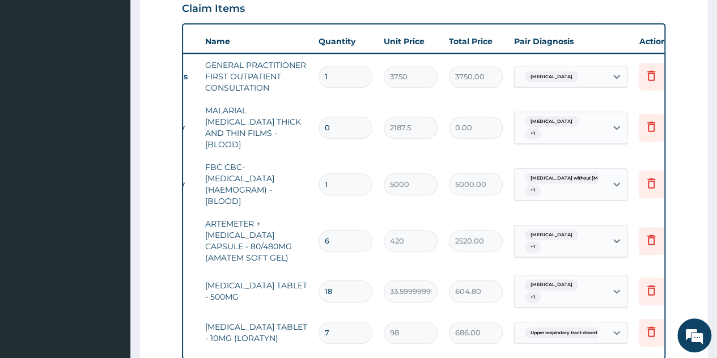
scroll to position [0, 55]
type input "7"
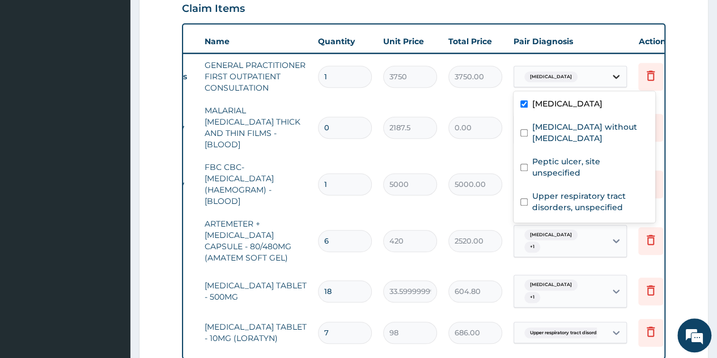
click at [621, 77] on icon at bounding box center [616, 76] width 11 height 11
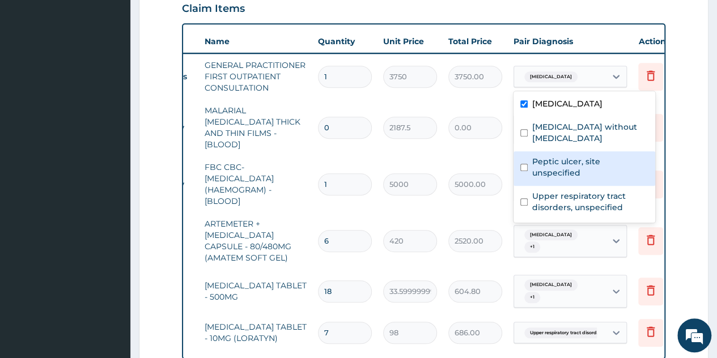
click at [566, 151] on div "Peptic ulcer, site unspecified" at bounding box center [585, 168] width 142 height 35
checkbox input "true"
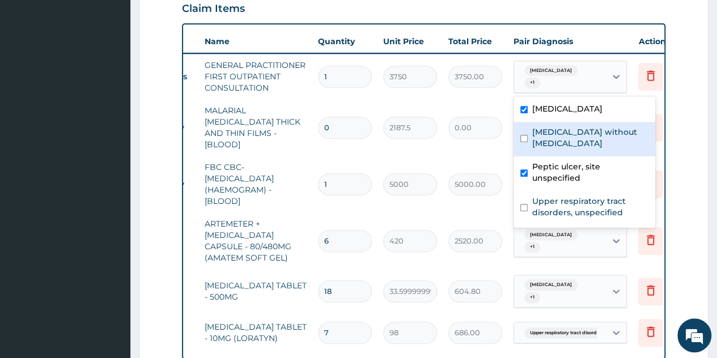
click at [574, 130] on label "Sepsis without septic shock" at bounding box center [591, 137] width 116 height 23
checkbox input "true"
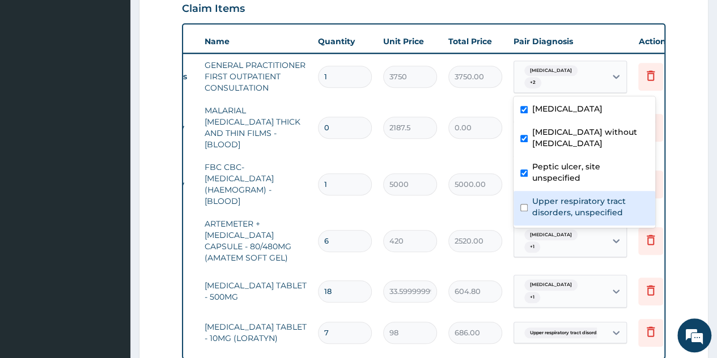
click at [568, 196] on label "Upper respiratory tract disorders, unspecified" at bounding box center [591, 207] width 116 height 23
checkbox input "true"
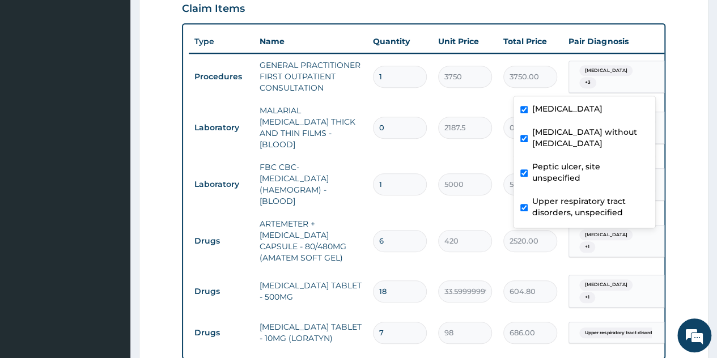
scroll to position [682, 0]
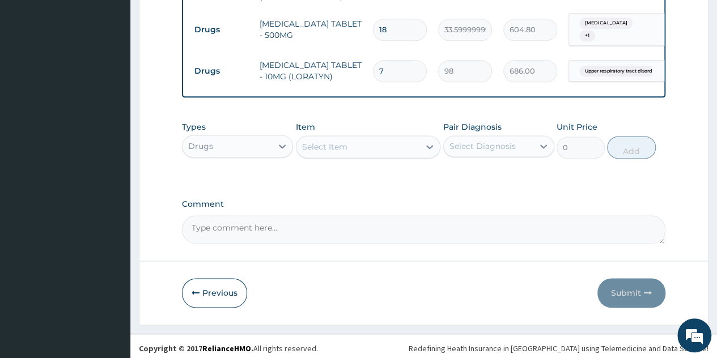
click at [343, 158] on div "Types Drugs Item Select Item Pair Diagnosis Select Diagnosis Unit Price 0 Add" at bounding box center [424, 140] width 484 height 49
click at [383, 145] on div "Select Item" at bounding box center [359, 147] width 124 height 18
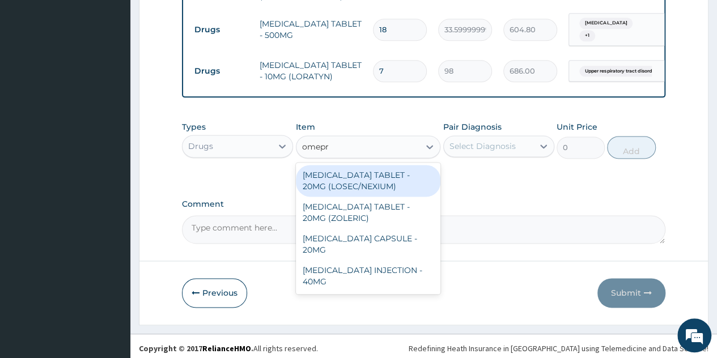
type input "omepra"
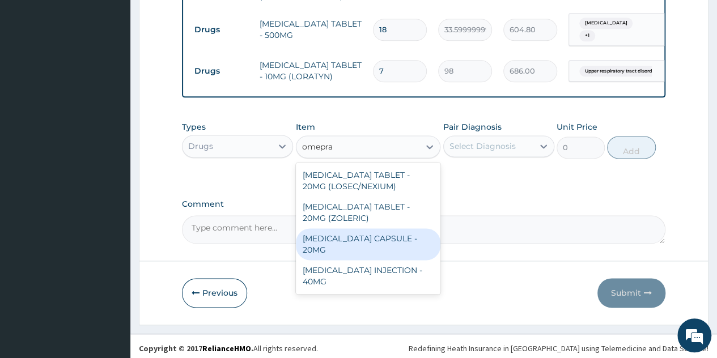
click at [370, 231] on div "OMEPRAZOLE CAPSULE - 20MG" at bounding box center [368, 245] width 145 height 32
type input "140"
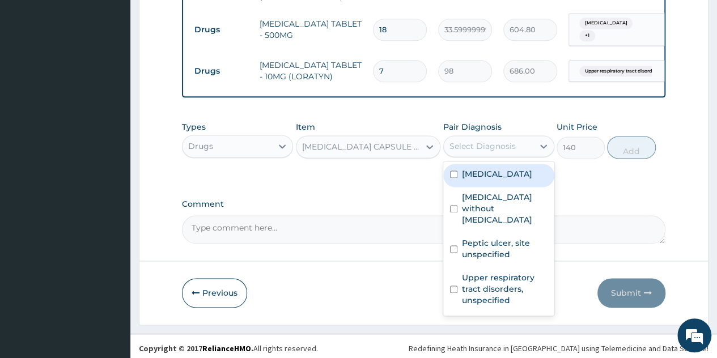
click at [528, 142] on div "Select Diagnosis" at bounding box center [489, 146] width 90 height 18
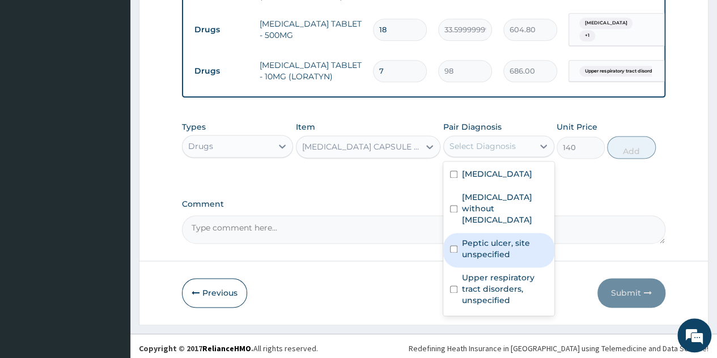
click at [492, 238] on label "Peptic ulcer, site unspecified" at bounding box center [505, 249] width 86 height 23
checkbox input "true"
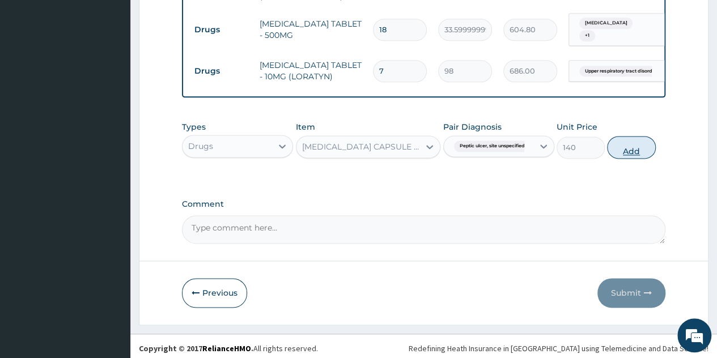
click at [624, 152] on button "Add" at bounding box center [631, 147] width 48 height 23
type input "0"
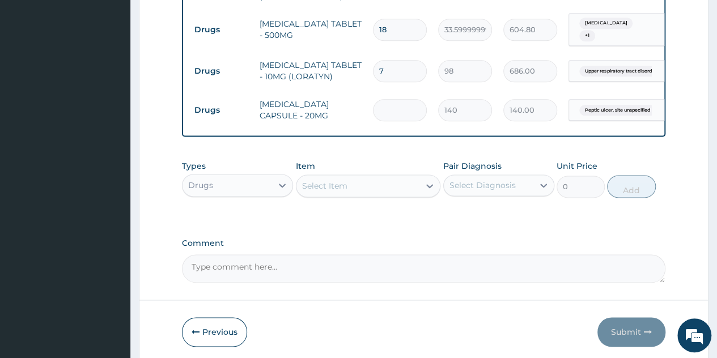
type input "0.00"
type input "7"
type input "980.00"
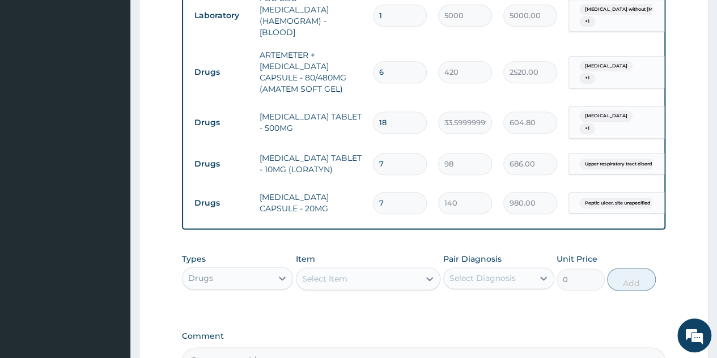
scroll to position [595, 0]
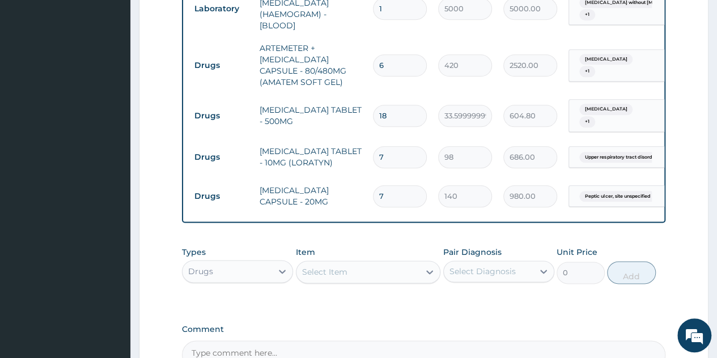
type input "7"
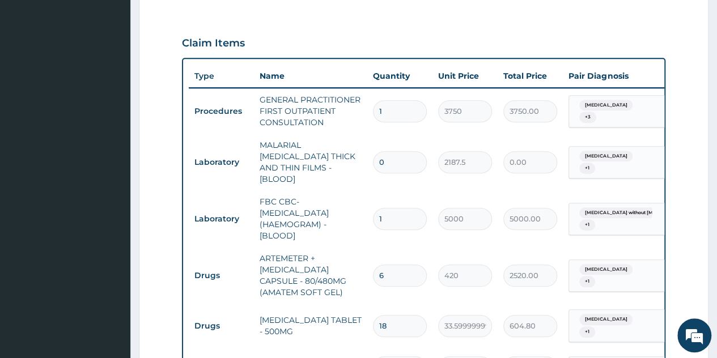
scroll to position [384, 0]
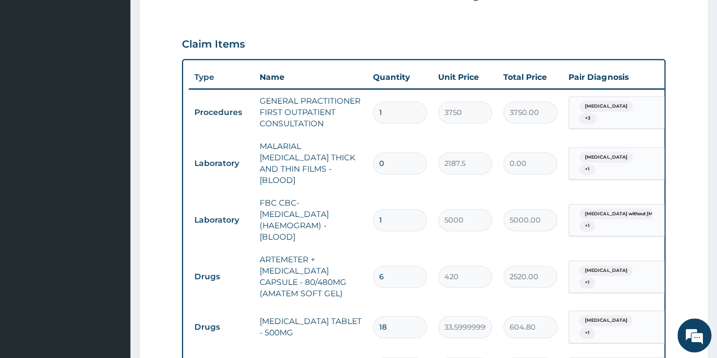
click at [415, 154] on input "0" at bounding box center [400, 164] width 54 height 22
type input "1"
type input "2187.50"
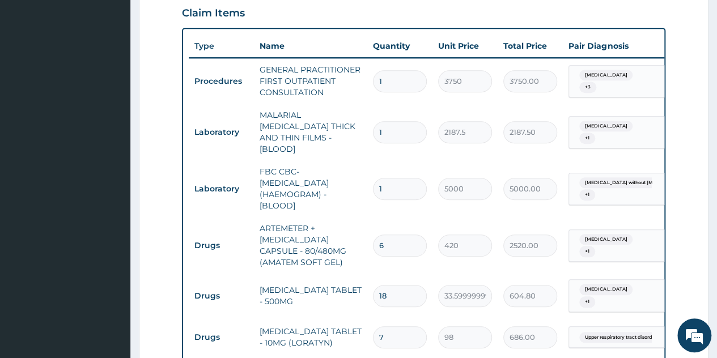
scroll to position [424, 0]
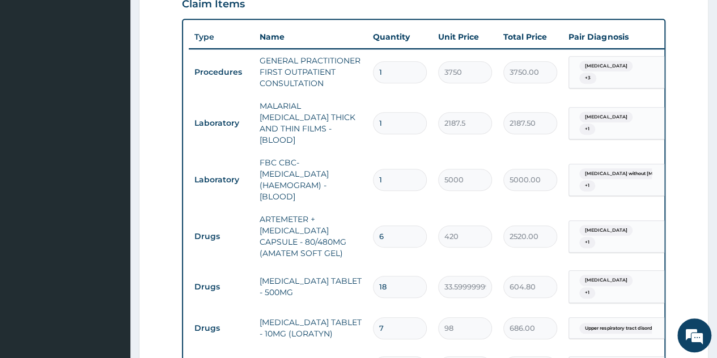
type input "1"
click at [354, 185] on td "FBC CBC-COMPLETE BLOOD COUNT (HAEMOGRAM) - [BLOOD]" at bounding box center [310, 179] width 113 height 57
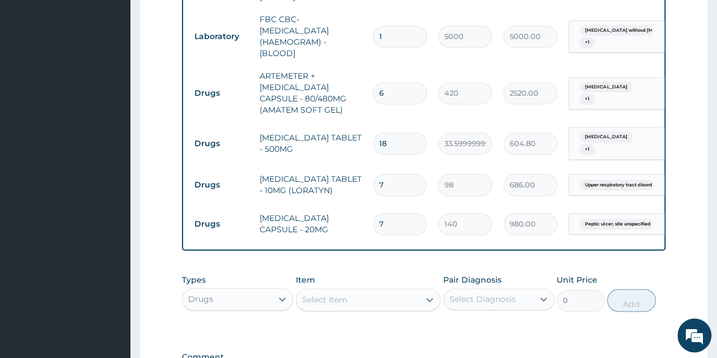
scroll to position [569, 0]
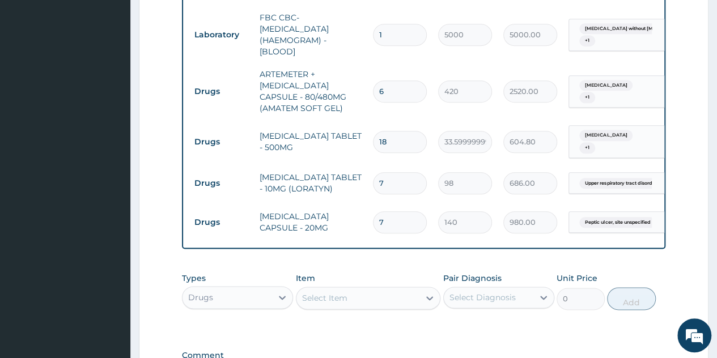
click at [336, 227] on tr "Drugs OMEPRAZOLE CAPSULE - 20MG 7 140 980.00 Peptic ulcer, site unspecified Del…" at bounding box center [467, 222] width 556 height 39
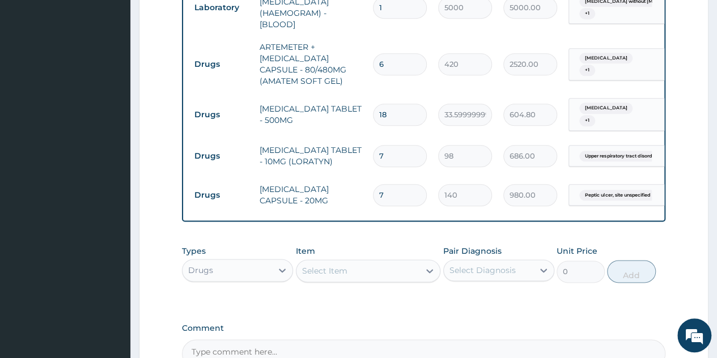
scroll to position [721, 0]
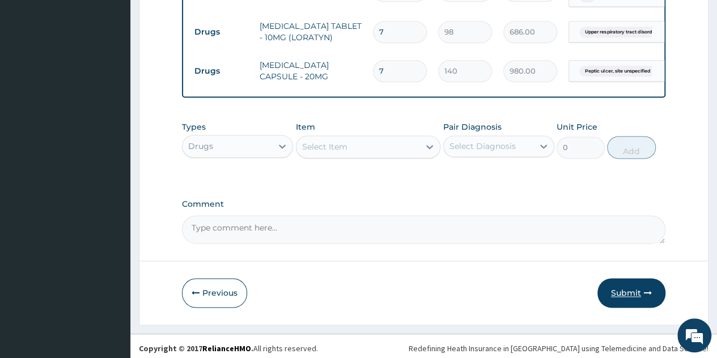
click at [627, 291] on button "Submit" at bounding box center [632, 292] width 68 height 29
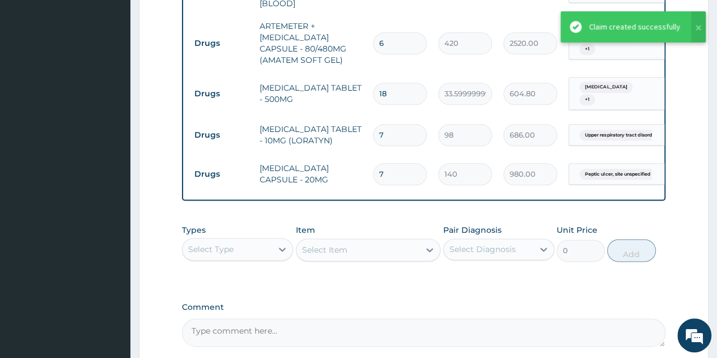
scroll to position [617, 0]
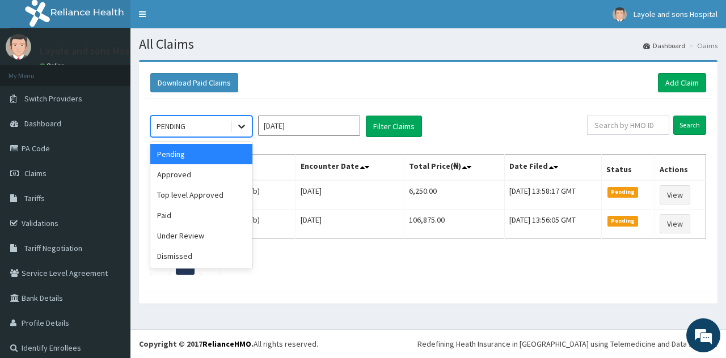
click at [240, 133] on div at bounding box center [241, 126] width 20 height 20
click at [179, 170] on div "Approved" at bounding box center [201, 174] width 102 height 20
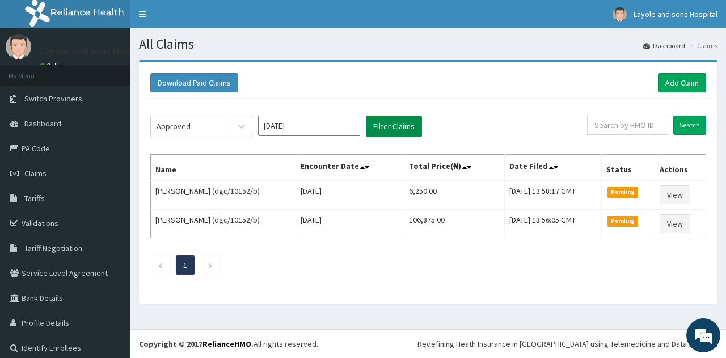
click at [382, 133] on button "Filter Claims" at bounding box center [394, 127] width 56 height 22
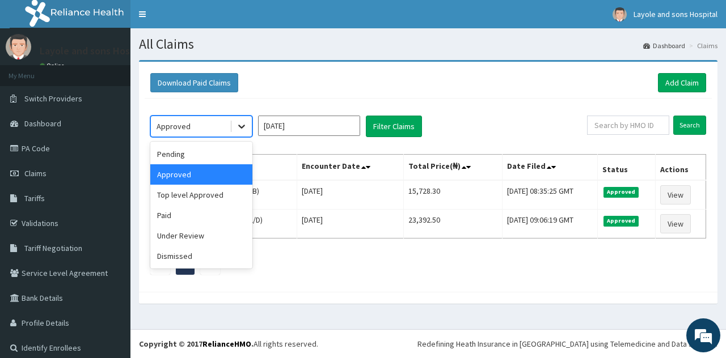
click at [242, 124] on icon at bounding box center [241, 126] width 11 height 11
click at [209, 152] on div "Pending" at bounding box center [201, 154] width 102 height 20
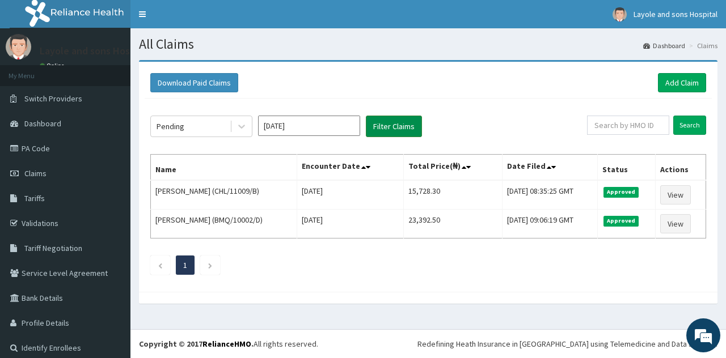
click at [387, 127] on button "Filter Claims" at bounding box center [394, 127] width 56 height 22
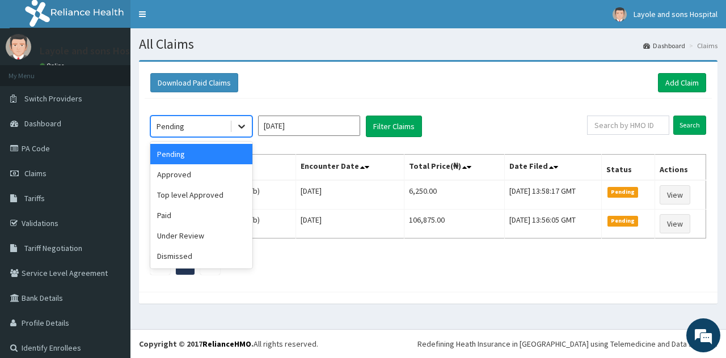
click at [235, 125] on div at bounding box center [241, 126] width 20 height 20
click at [201, 178] on div "Approved" at bounding box center [201, 174] width 102 height 20
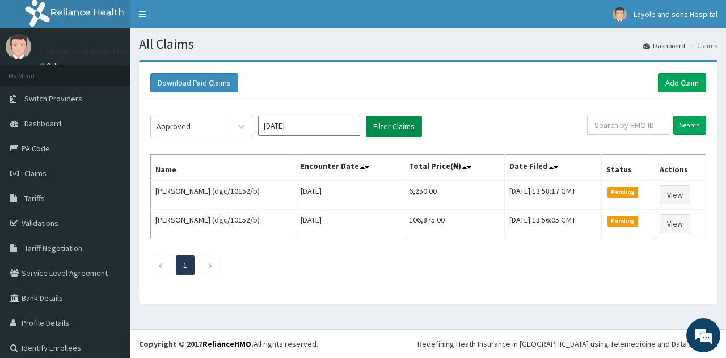
click at [384, 131] on button "Filter Claims" at bounding box center [394, 127] width 56 height 22
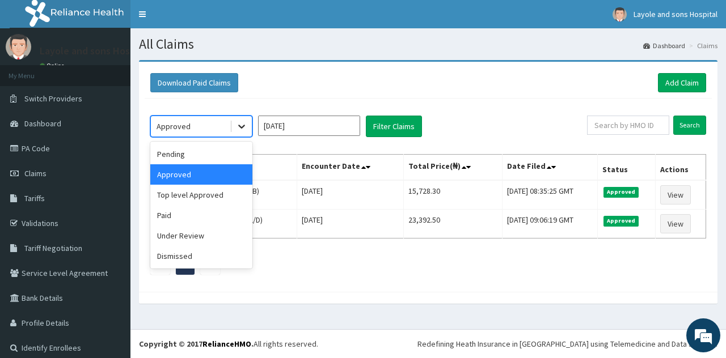
click at [239, 127] on icon at bounding box center [241, 126] width 11 height 11
click at [203, 153] on div "Pending" at bounding box center [201, 154] width 102 height 20
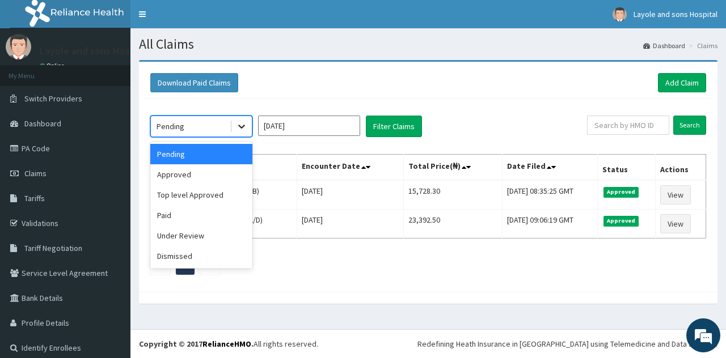
click at [238, 119] on div at bounding box center [241, 126] width 20 height 20
click at [178, 208] on div "Paid" at bounding box center [201, 215] width 102 height 20
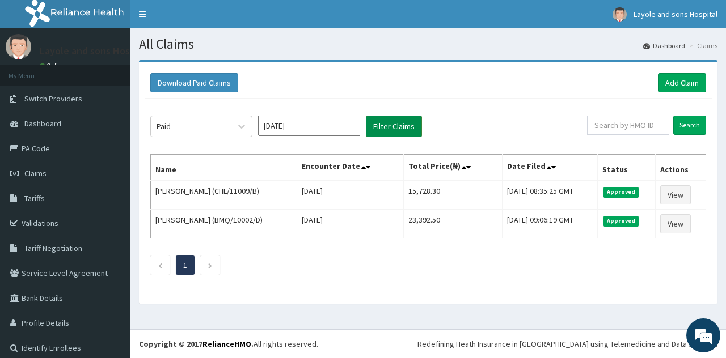
click at [386, 136] on button "Filter Claims" at bounding box center [394, 127] width 56 height 22
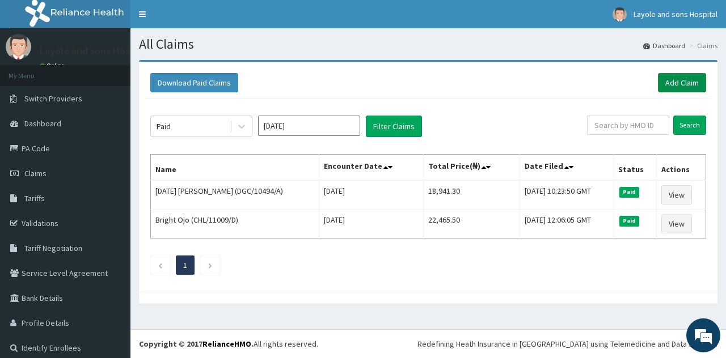
click at [662, 81] on link "Add Claim" at bounding box center [682, 82] width 48 height 19
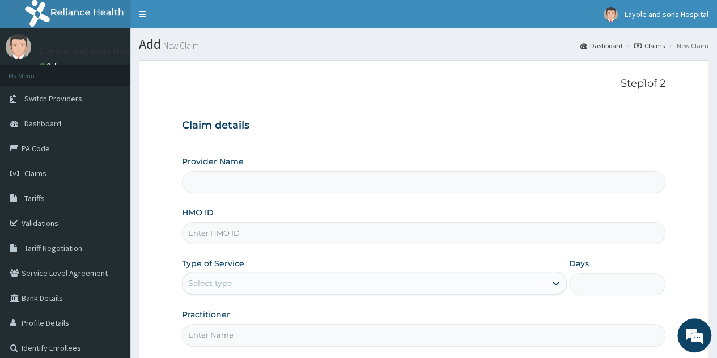
type input "Layole and sons hospital limited"
click at [312, 244] on div "Provider Name Layole and sons hospital limited HMO ID Type of Service Select ty…" at bounding box center [424, 251] width 484 height 191
click at [318, 239] on input "HMO ID" at bounding box center [424, 233] width 484 height 22
type input "chl/1100"
